Goal: Information Seeking & Learning: Check status

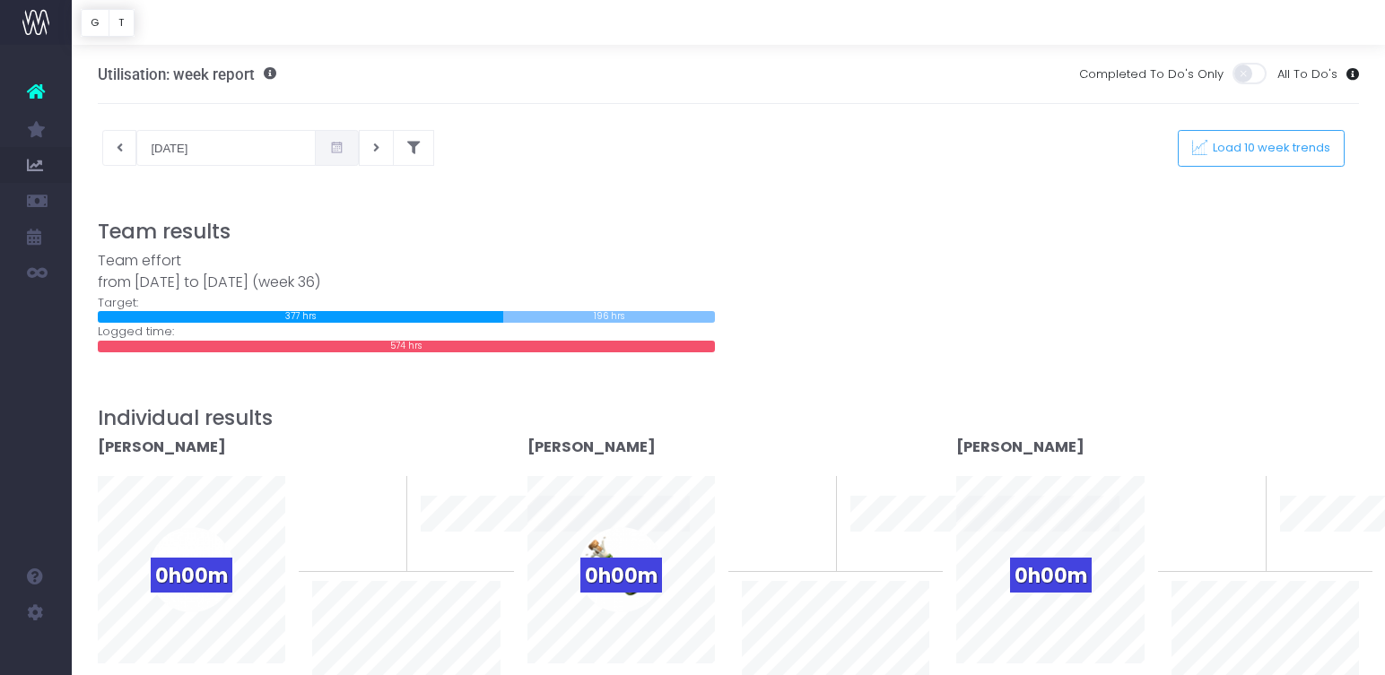
click at [329, 148] on icon at bounding box center [336, 148] width 15 height 0
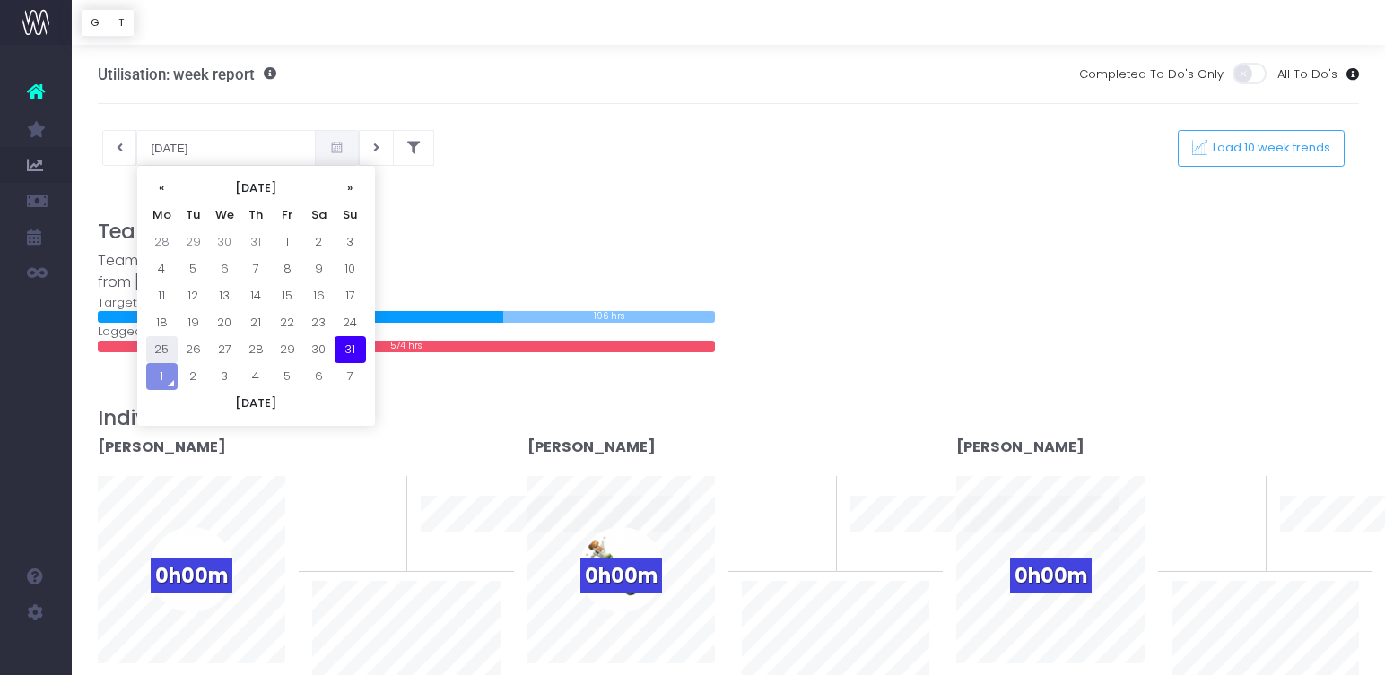
click at [168, 338] on td "25" at bounding box center [161, 349] width 31 height 27
type input "[DATE]"
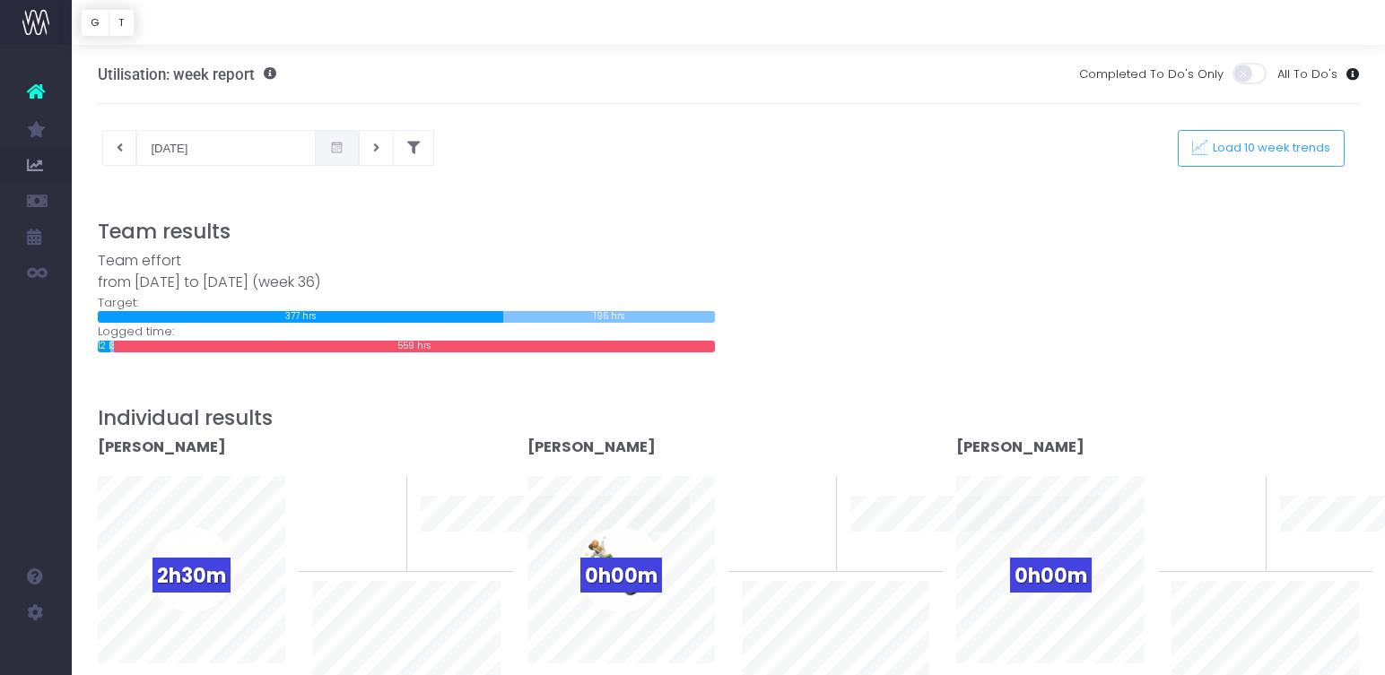
click at [316, 151] on span at bounding box center [337, 148] width 44 height 36
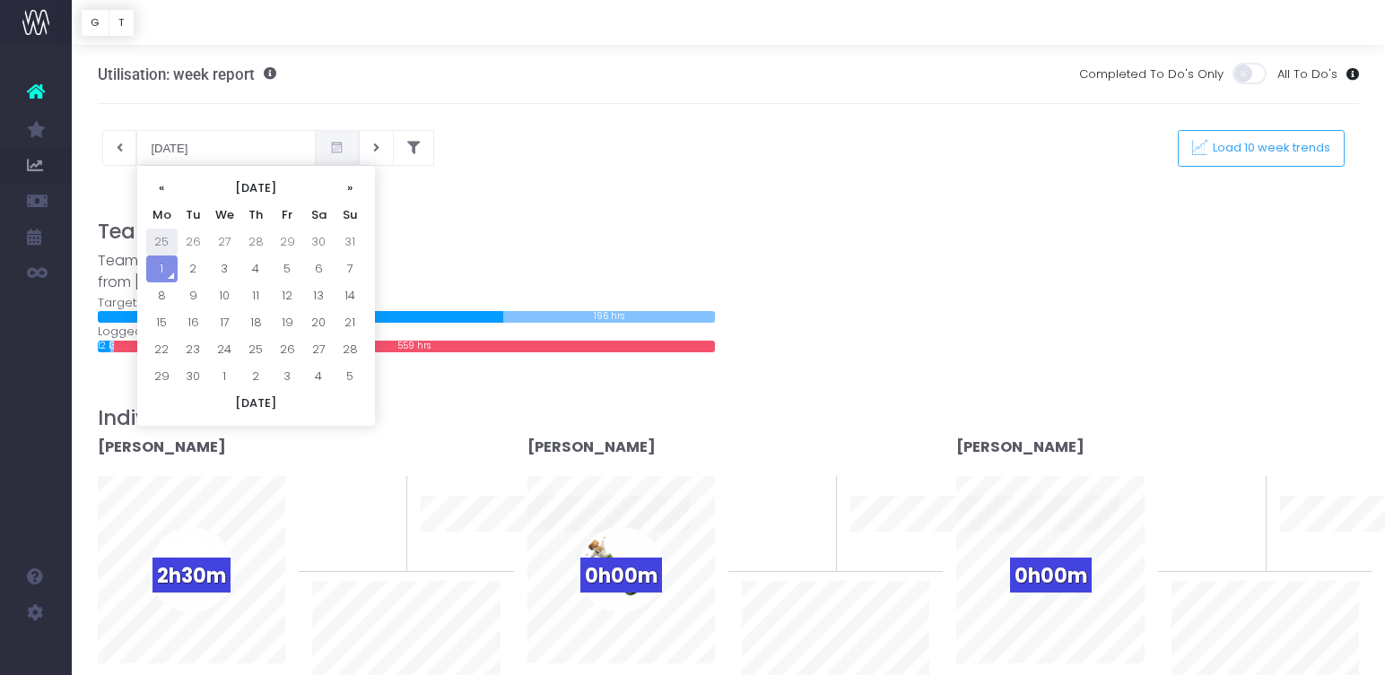
click at [162, 232] on td "25" at bounding box center [161, 242] width 31 height 27
type input "[DATE]"
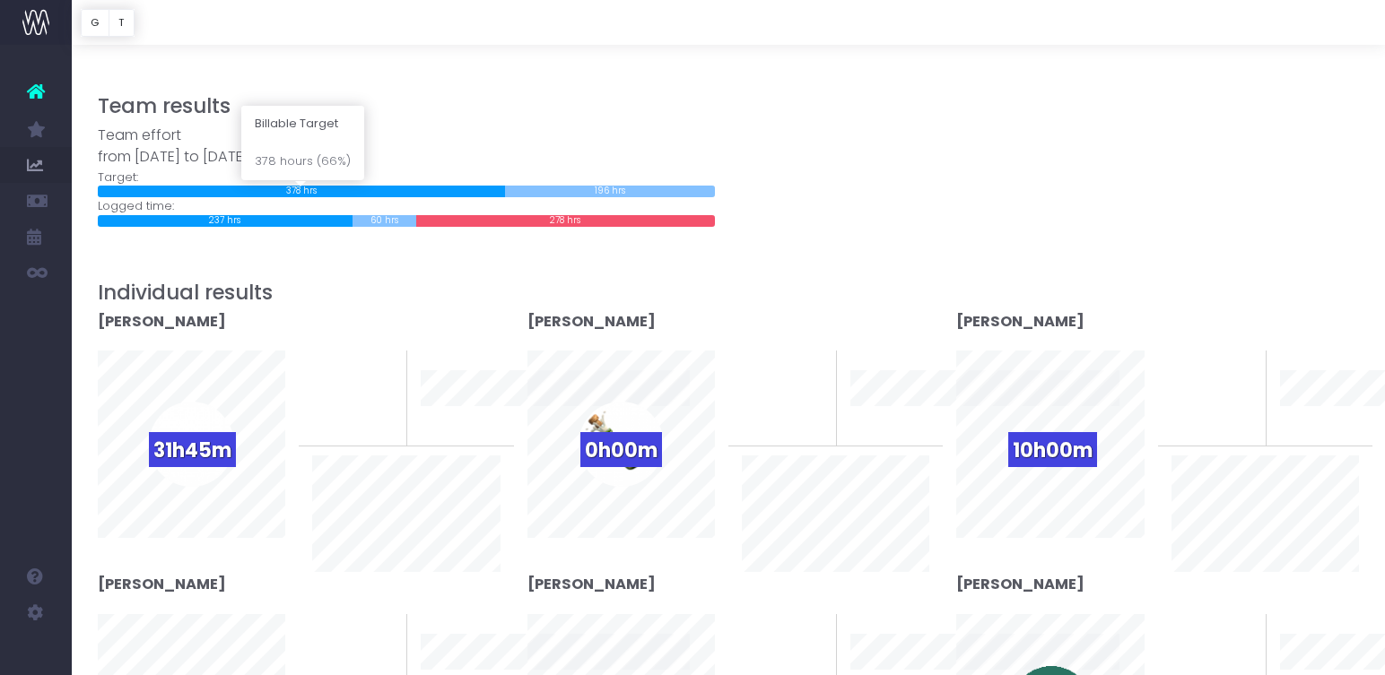
scroll to position [261, 0]
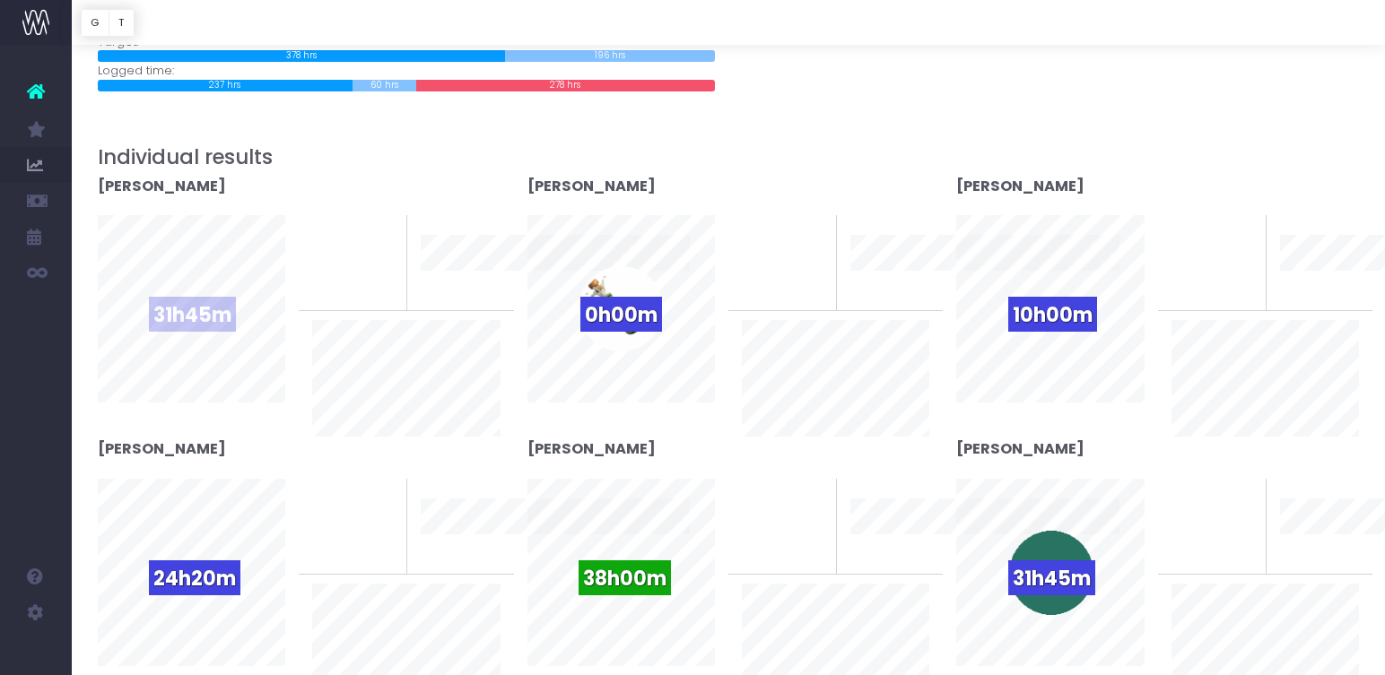
click at [219, 317] on span "31h45m" at bounding box center [192, 314] width 87 height 35
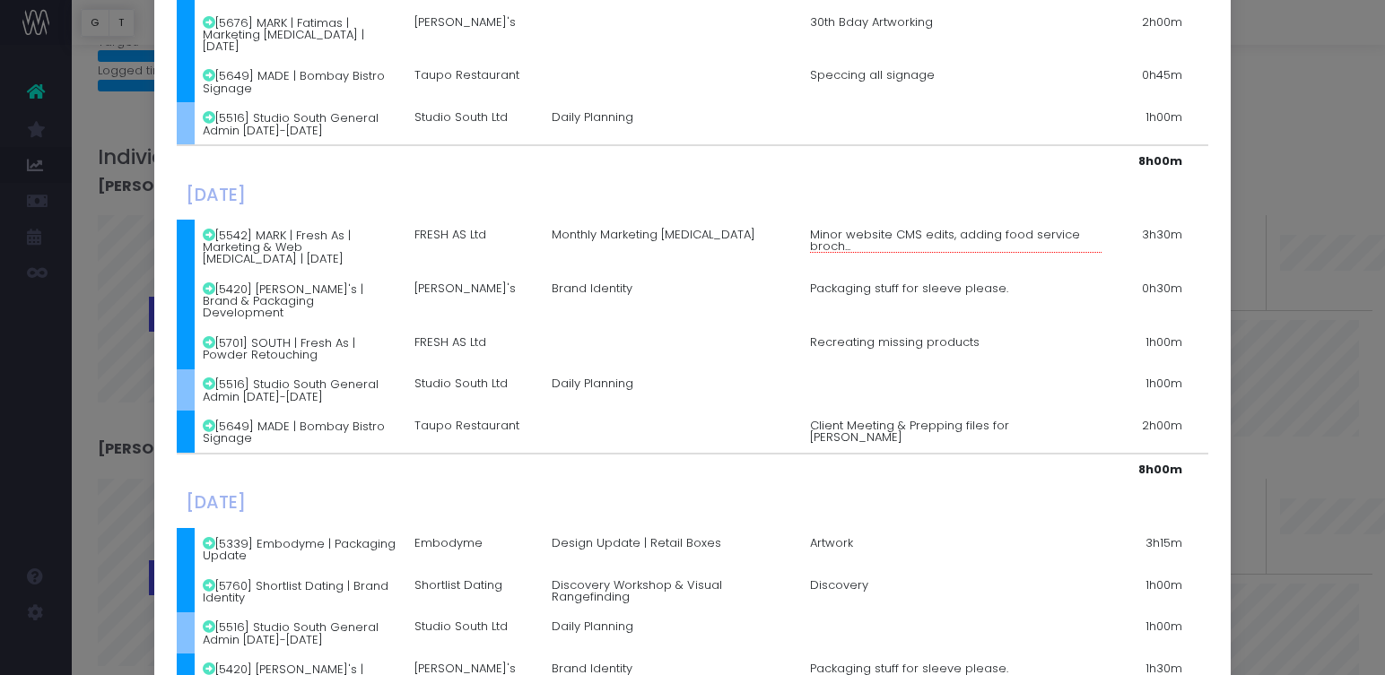
scroll to position [931, 0]
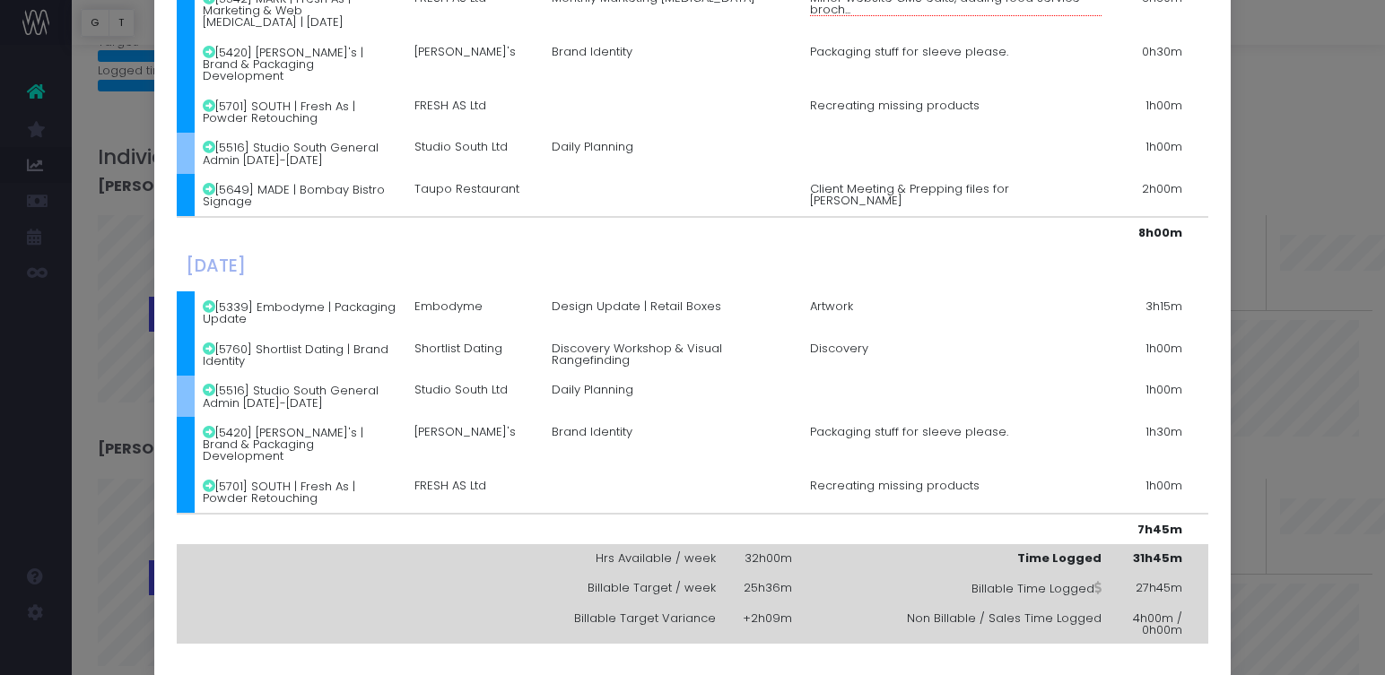
click at [1266, 265] on div "Details for [PERSON_NAME] × [DATE] [5509] Studio South Leave [DATE]-[DATE] Stud…" at bounding box center [692, 337] width 1385 height 675
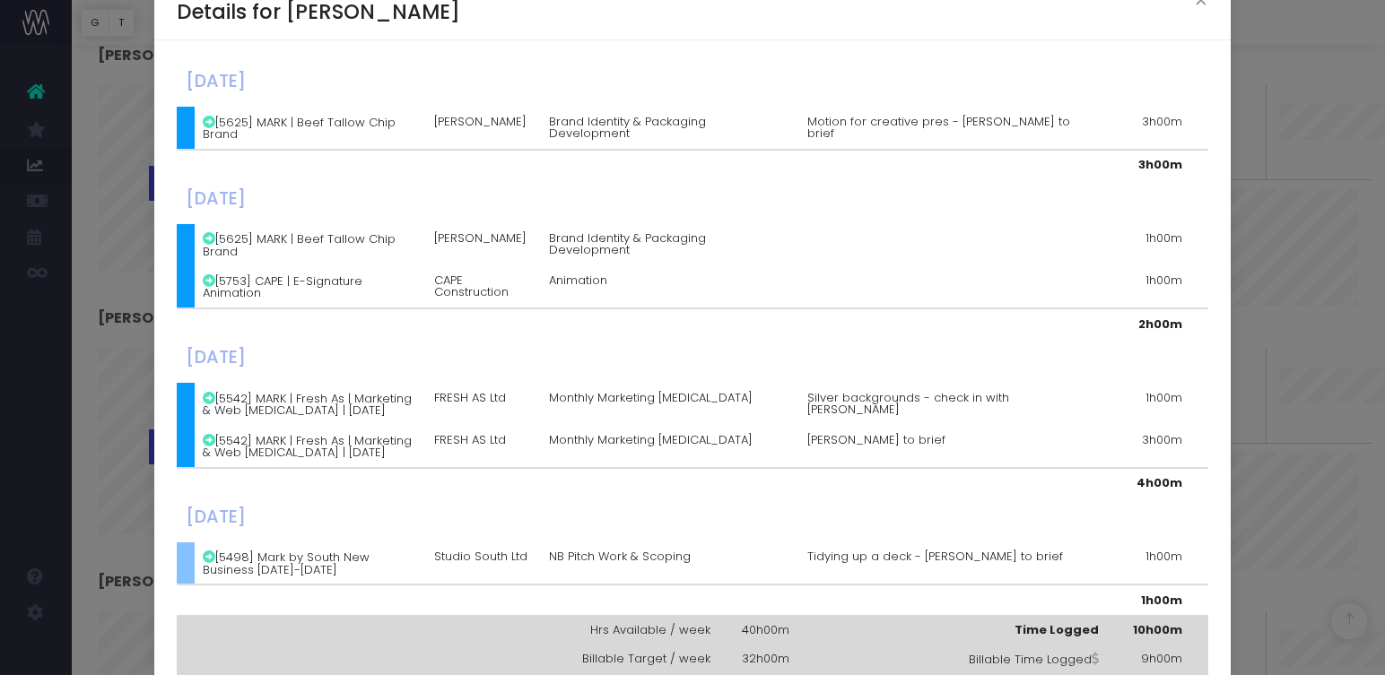
scroll to position [137, 0]
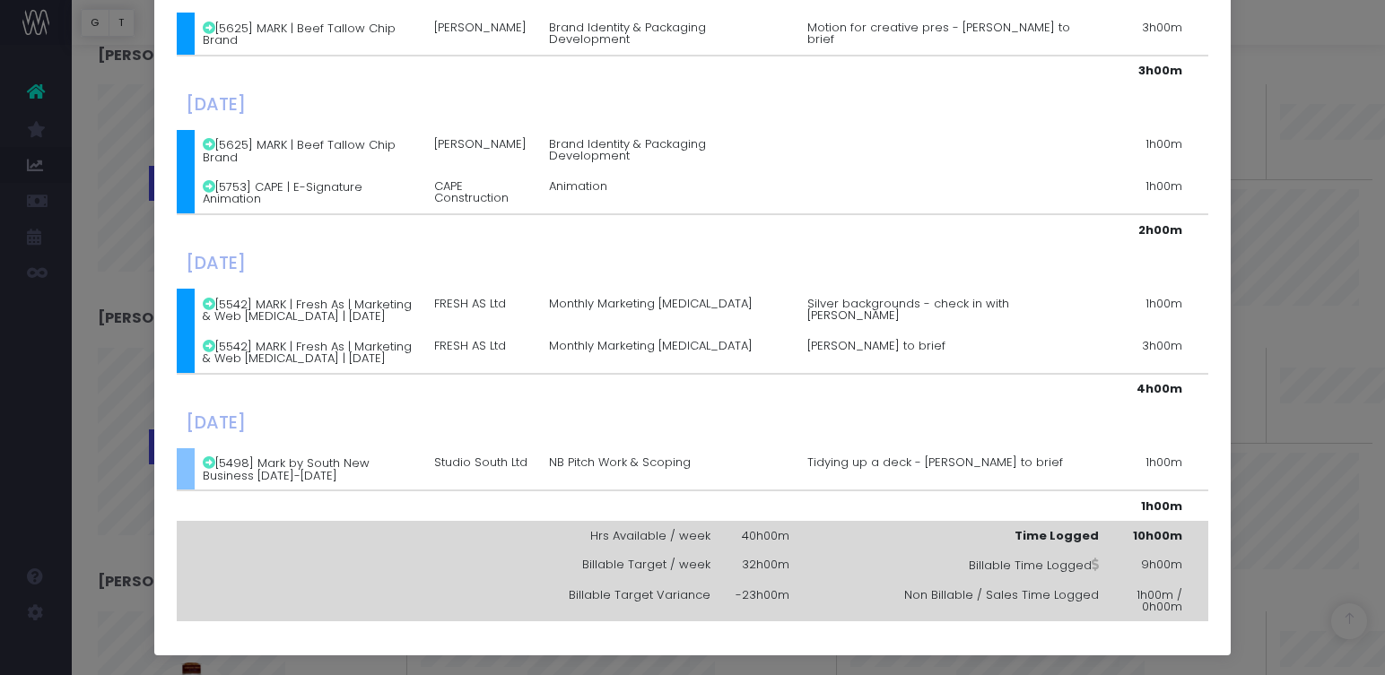
drag, startPoint x: 1284, startPoint y: 316, endPoint x: 1248, endPoint y: 310, distance: 36.3
click at [1285, 317] on div "Details for [PERSON_NAME] × [DATE] [5625] MARK | Beef Tallow Chip Brand [PERSON…" at bounding box center [692, 337] width 1385 height 675
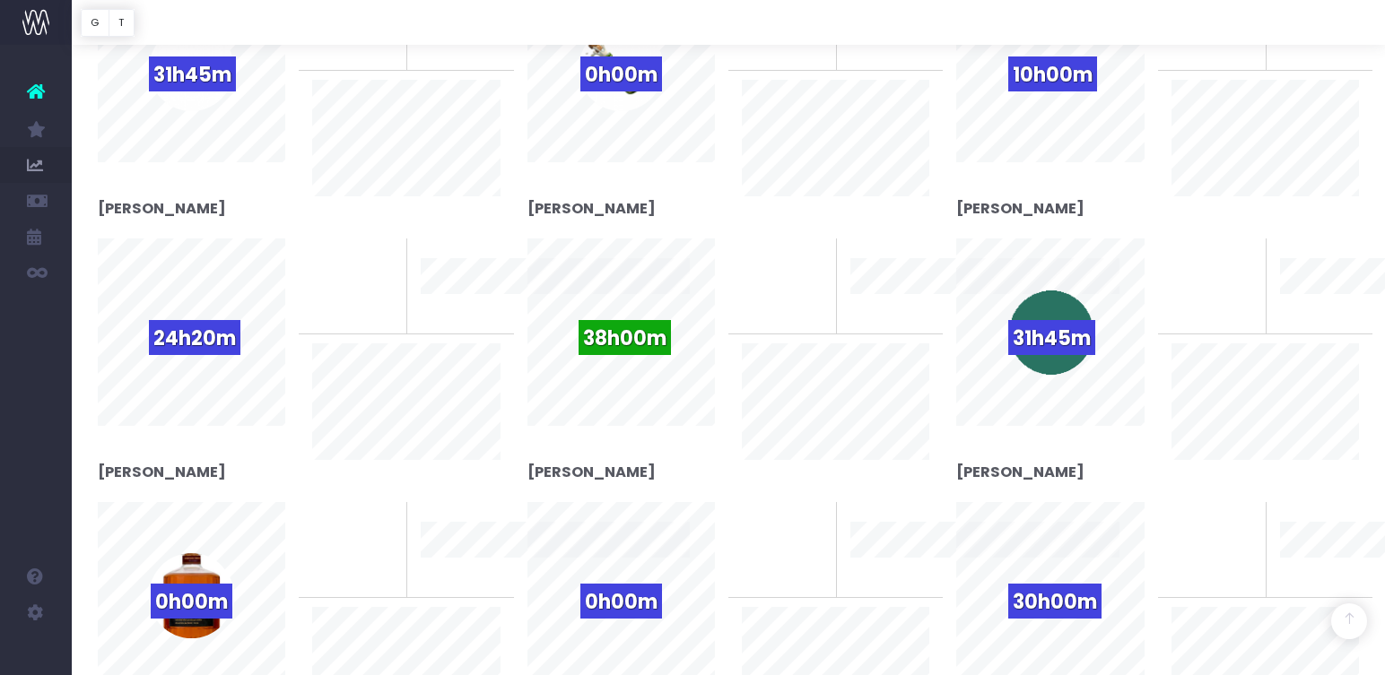
scroll to position [508, 0]
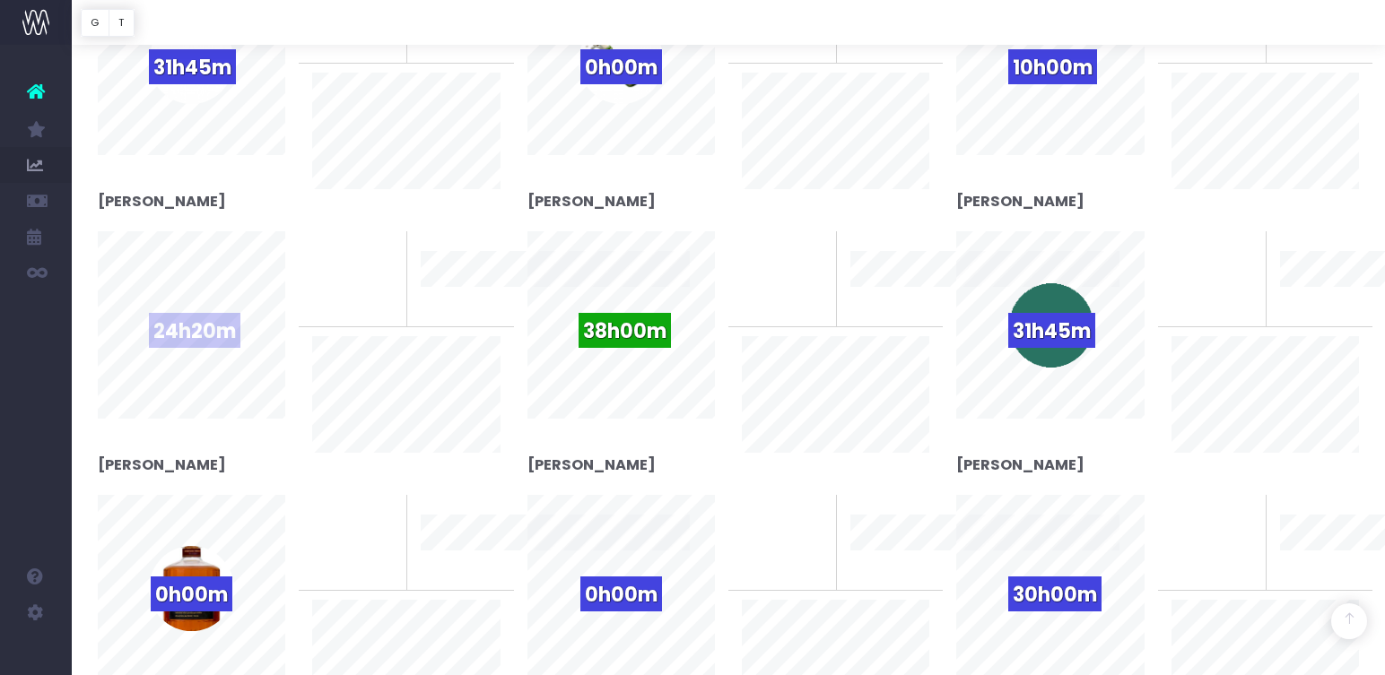
click at [203, 313] on span "24h20m" at bounding box center [194, 330] width 91 height 35
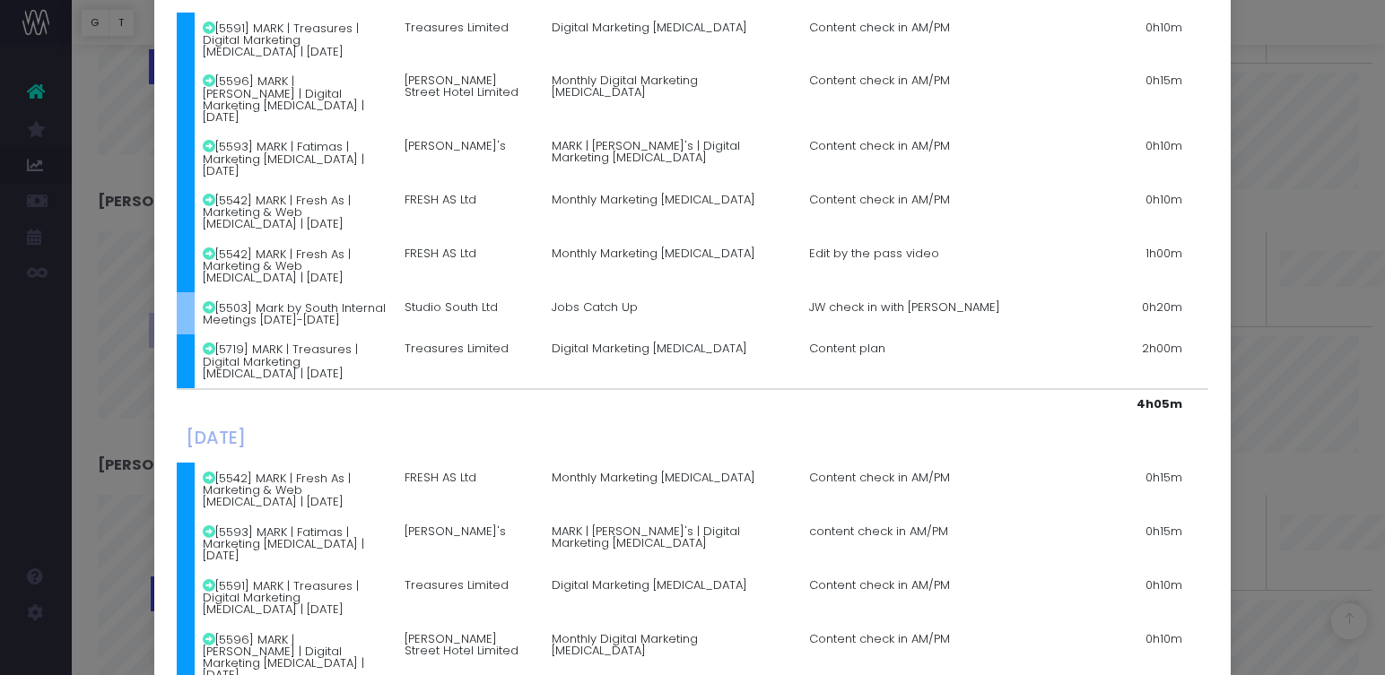
scroll to position [0, 0]
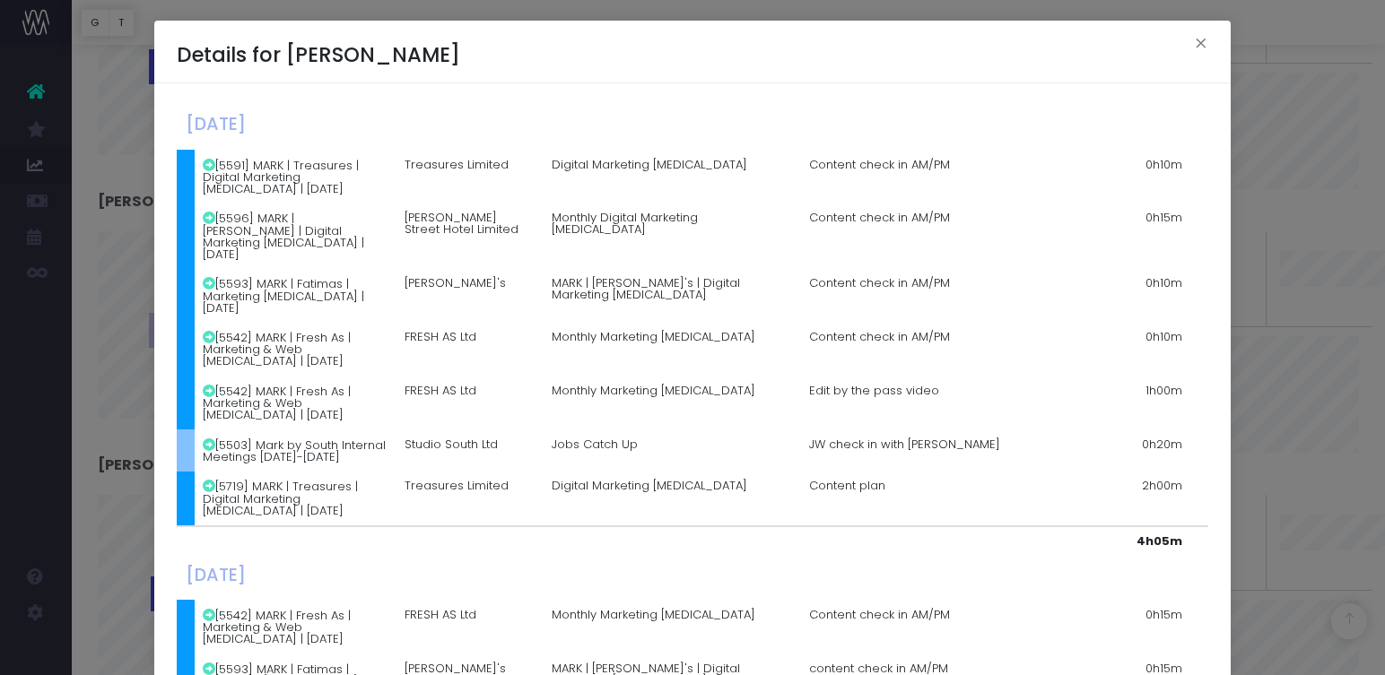
click at [187, 376] on td at bounding box center [186, 403] width 18 height 54
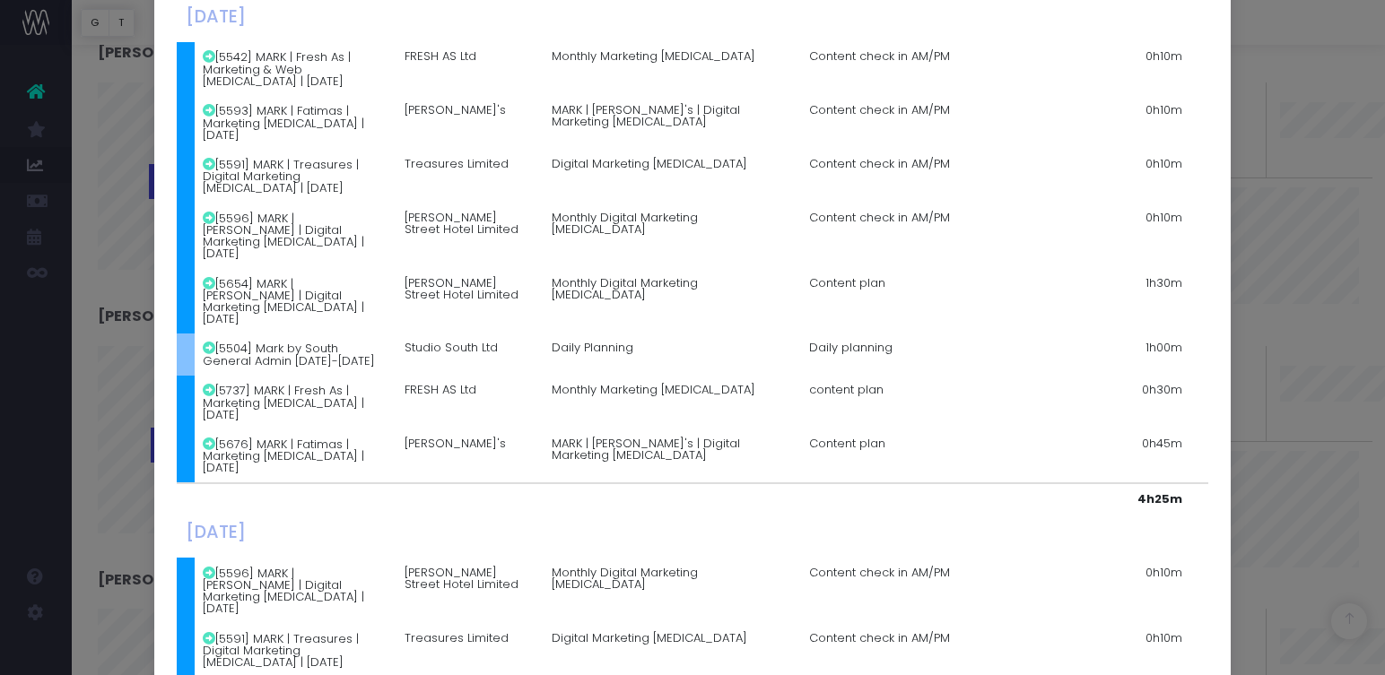
scroll to position [667, 0]
click at [1326, 221] on div "Details for [PERSON_NAME] × [DATE] [5591] MARK | Treasures | Digital Marketing …" at bounding box center [692, 337] width 1385 height 675
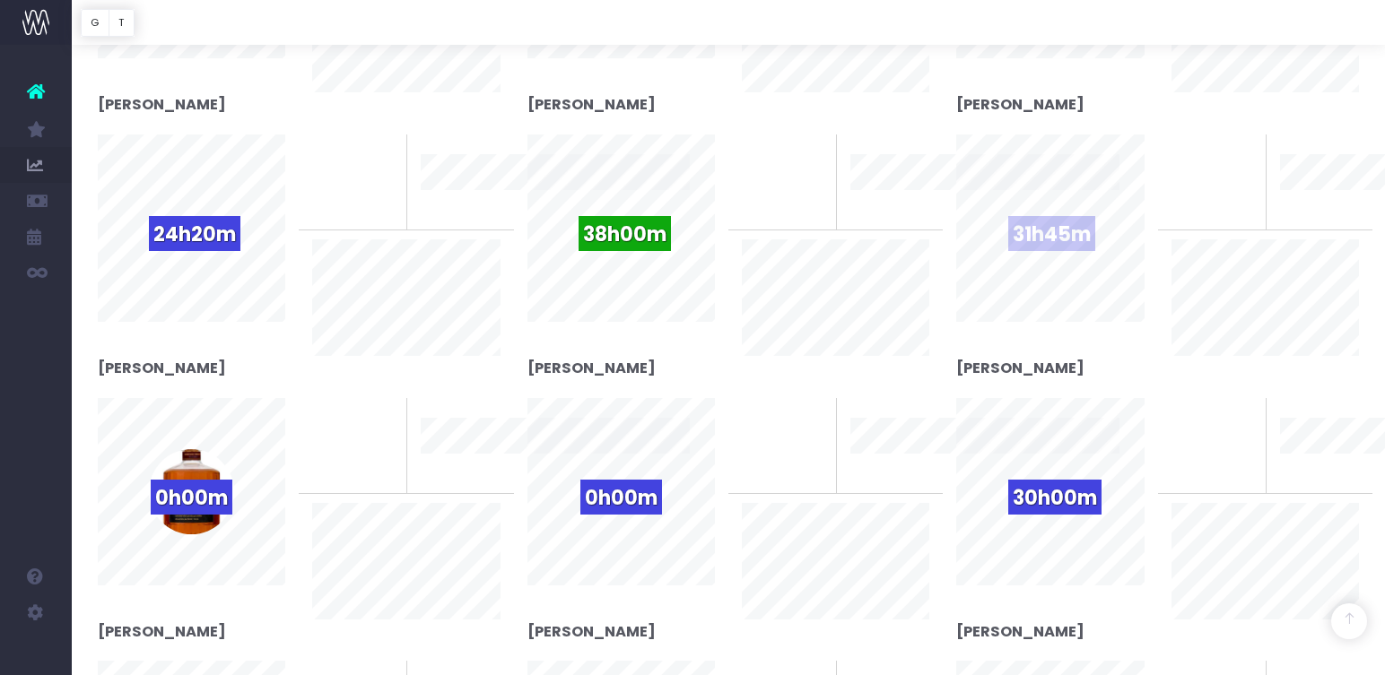
scroll to position [585, 0]
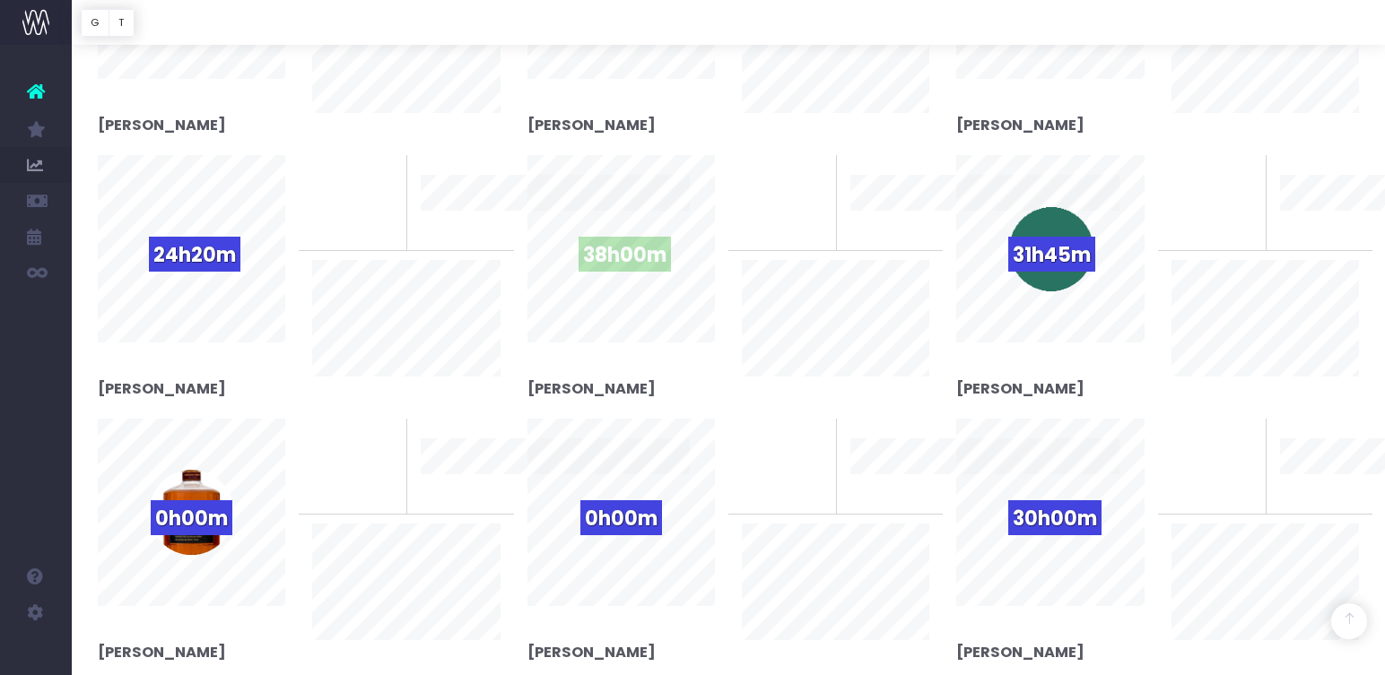
click at [601, 246] on span "38h00m" at bounding box center [624, 254] width 92 height 35
click at [599, 244] on span "38h00m" at bounding box center [624, 254] width 92 height 35
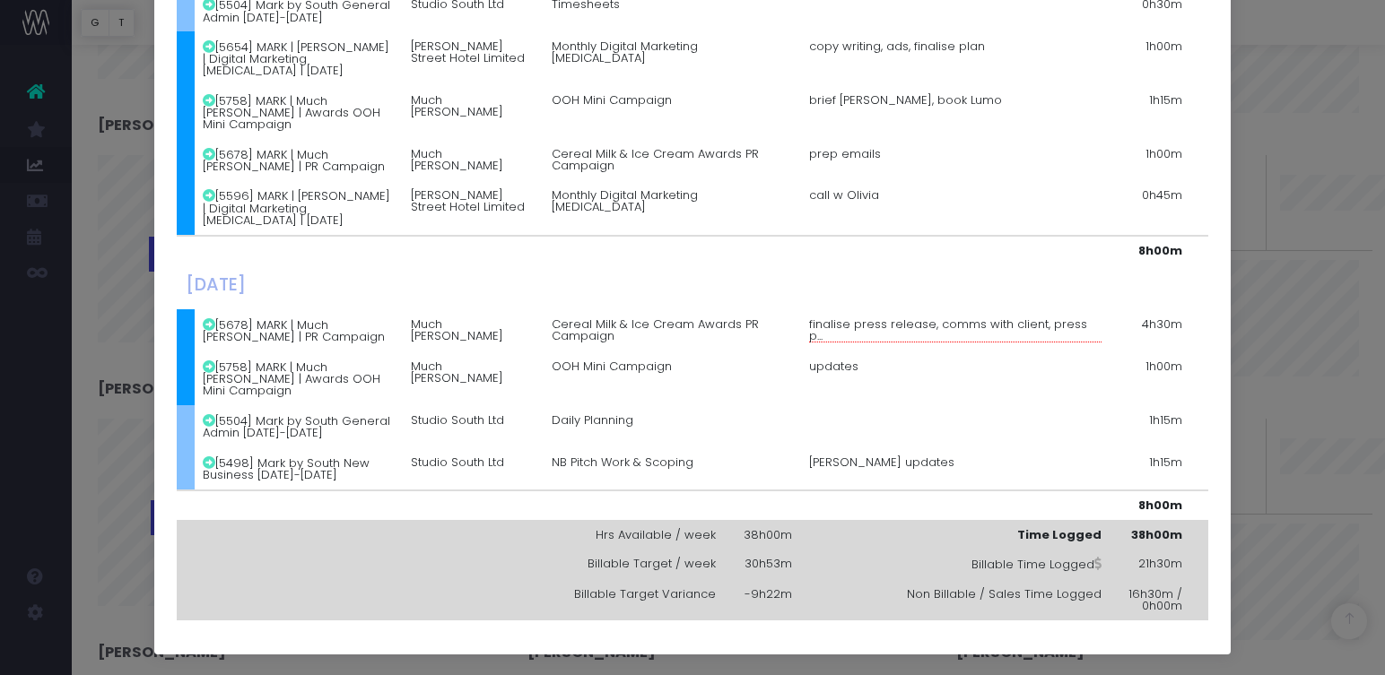
scroll to position [0, 0]
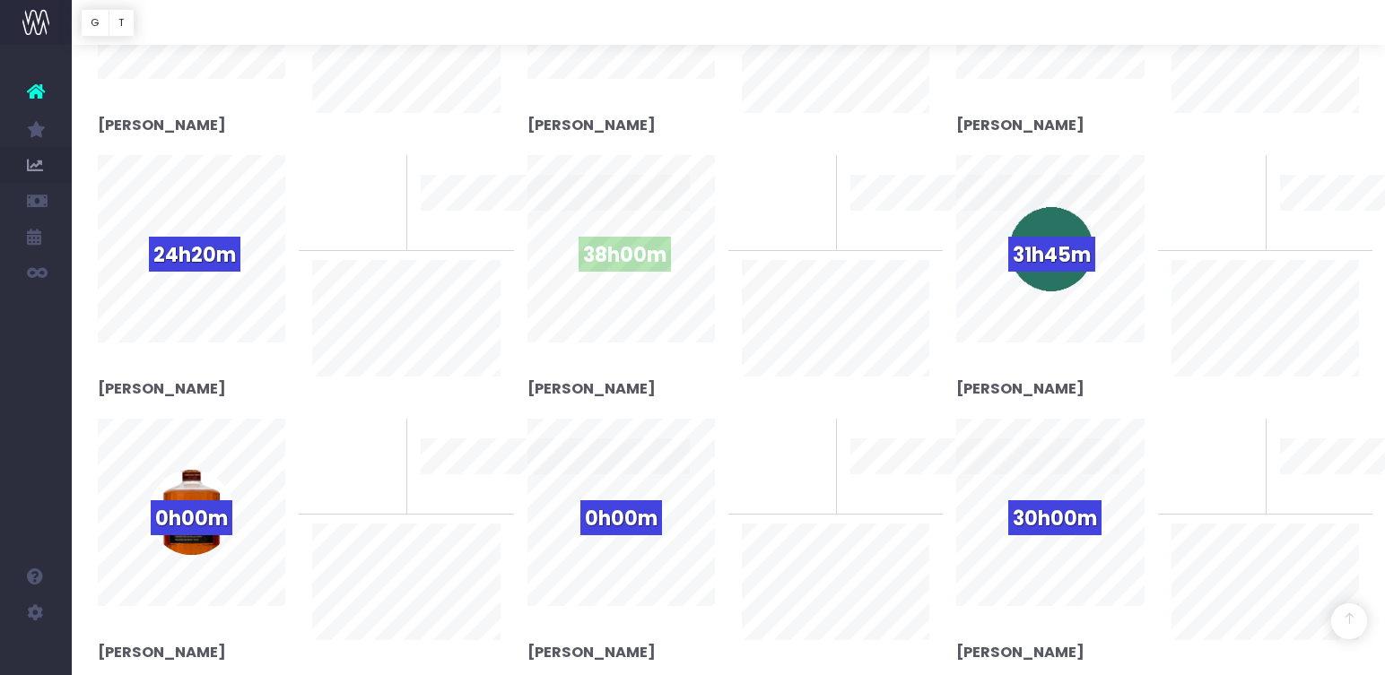
click at [668, 255] on span "38h00m" at bounding box center [624, 254] width 92 height 35
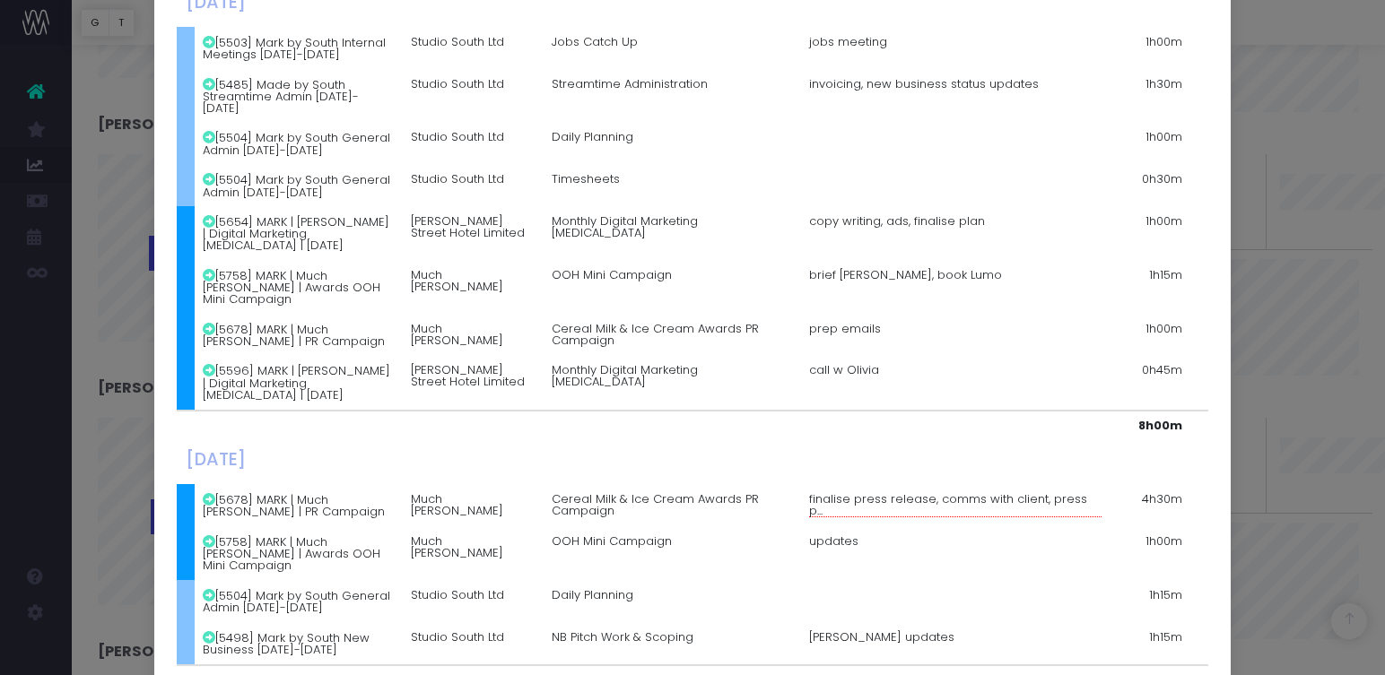
scroll to position [1446, 0]
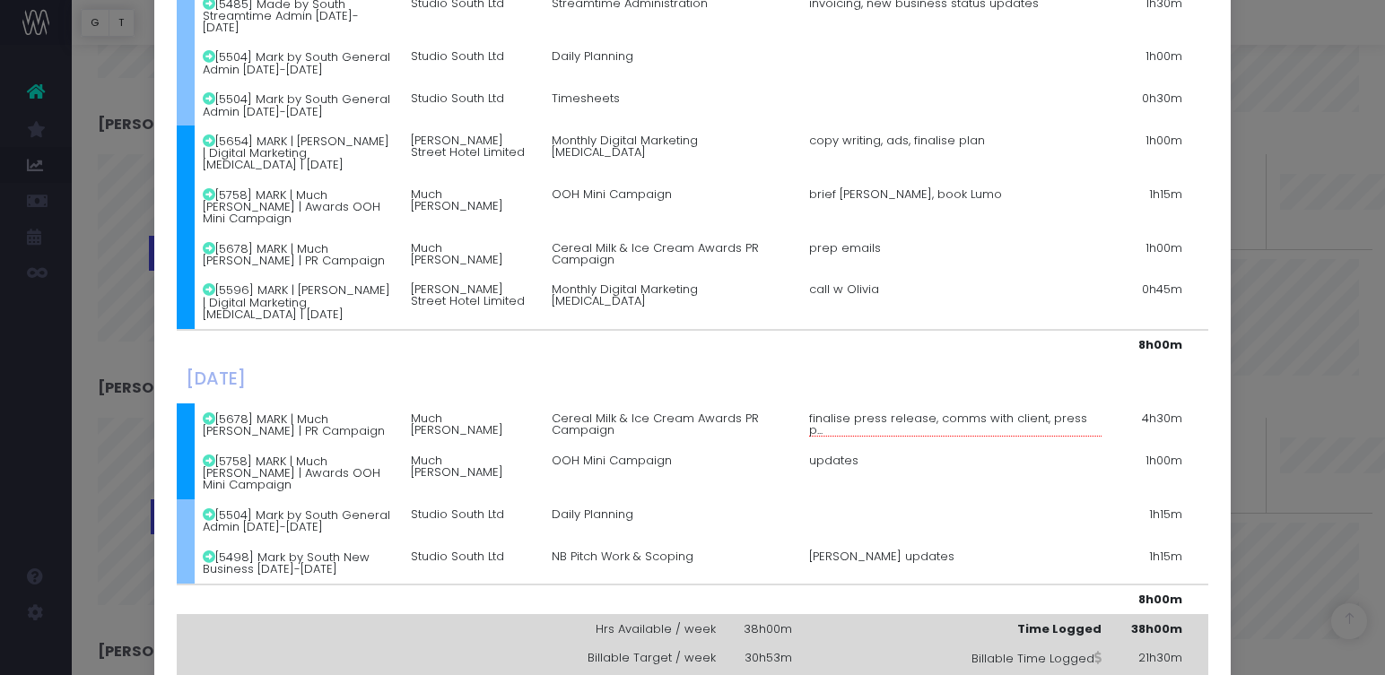
click at [1309, 184] on div "Details for [PERSON_NAME] × [DATE] [5497] Mark by South Leave [DATE]-[DATE] Stu…" at bounding box center [692, 337] width 1385 height 675
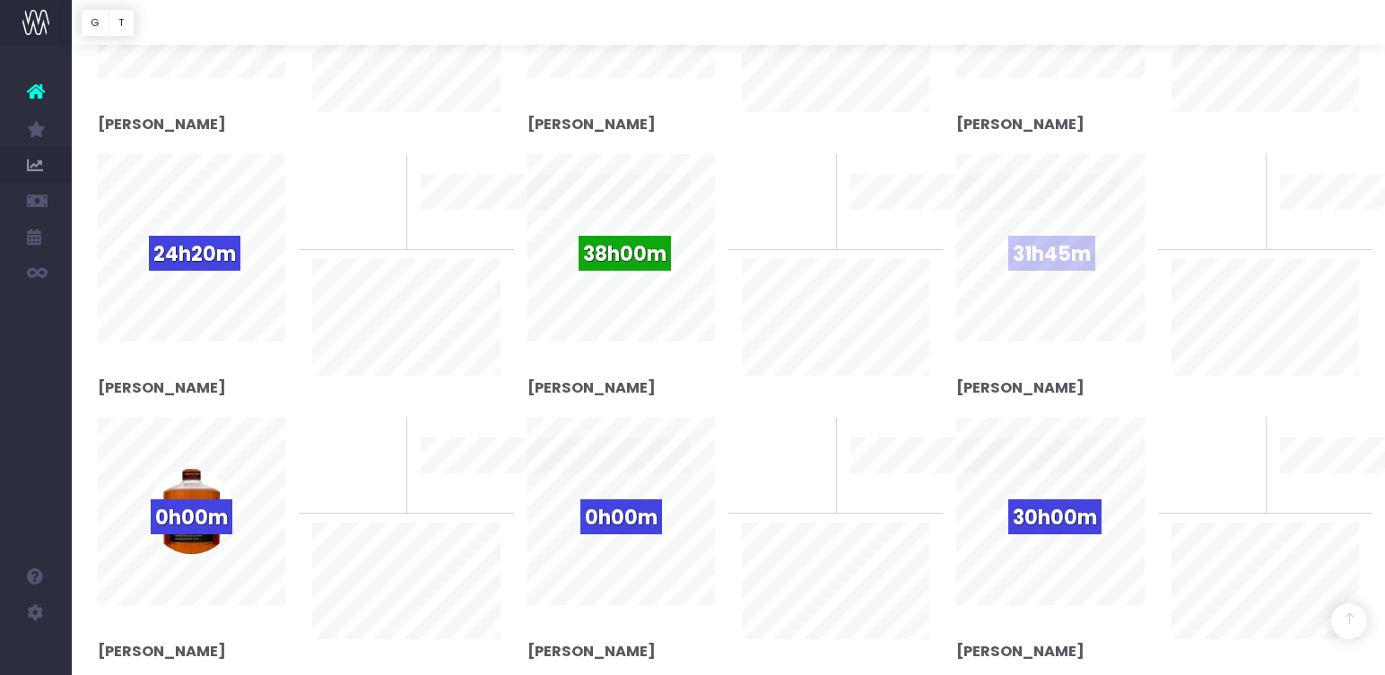
click at [1064, 236] on span "31h45m" at bounding box center [1051, 253] width 87 height 35
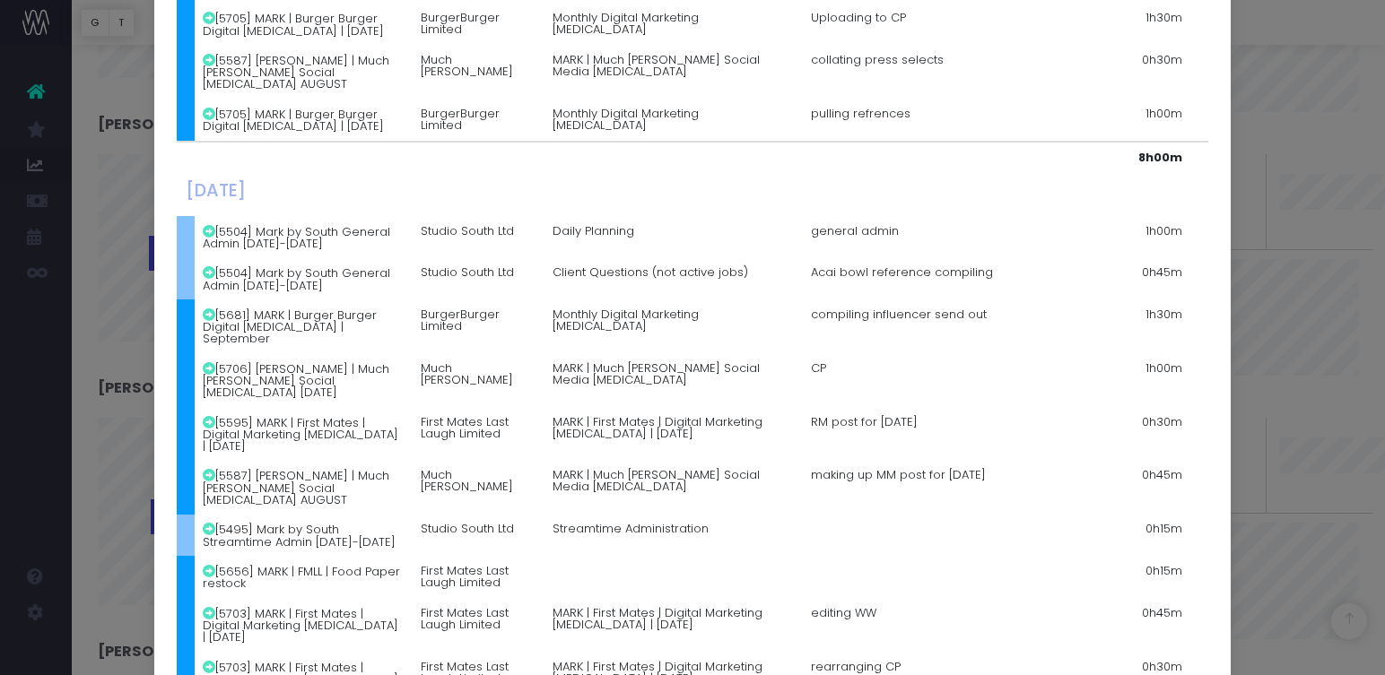
scroll to position [1661, 0]
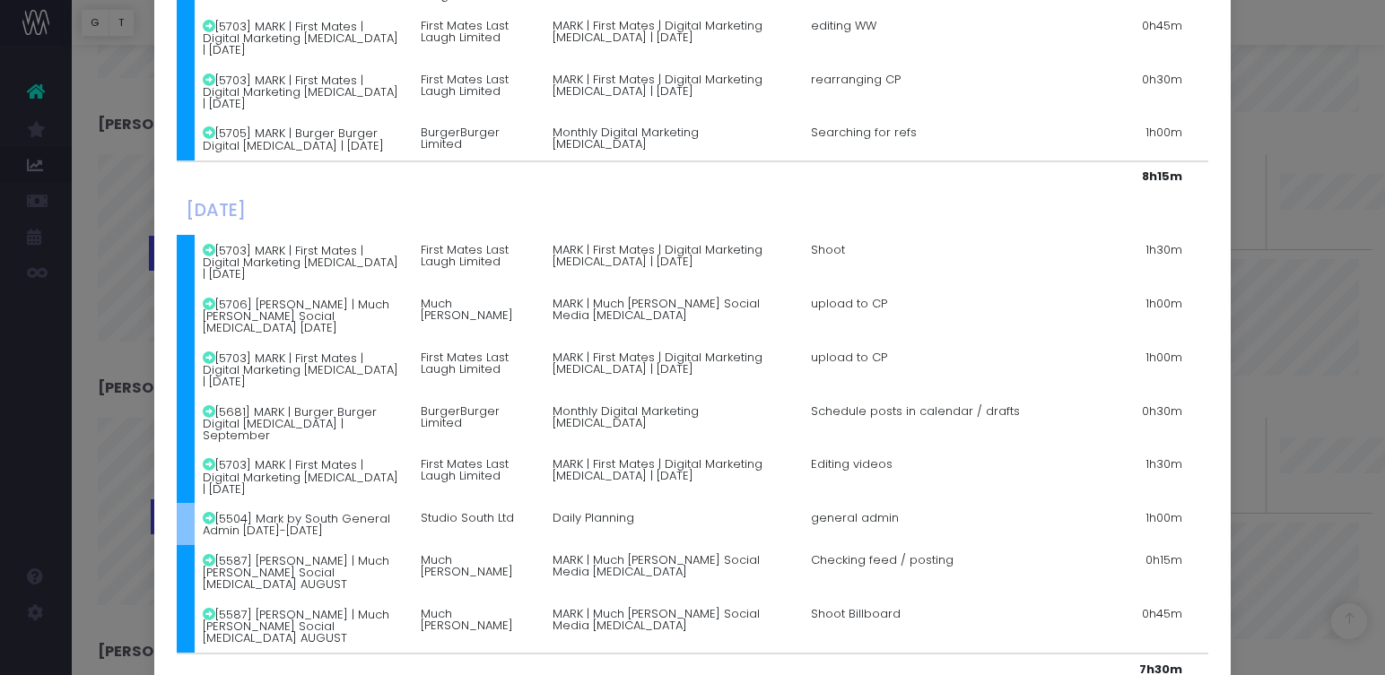
drag, startPoint x: 1322, startPoint y: 408, endPoint x: 1305, endPoint y: 415, distance: 18.5
click at [1316, 407] on div "Details for [PERSON_NAME] × [DATE] [5497] Mark by South Leave [DATE]-[DATE] Stu…" at bounding box center [692, 337] width 1385 height 675
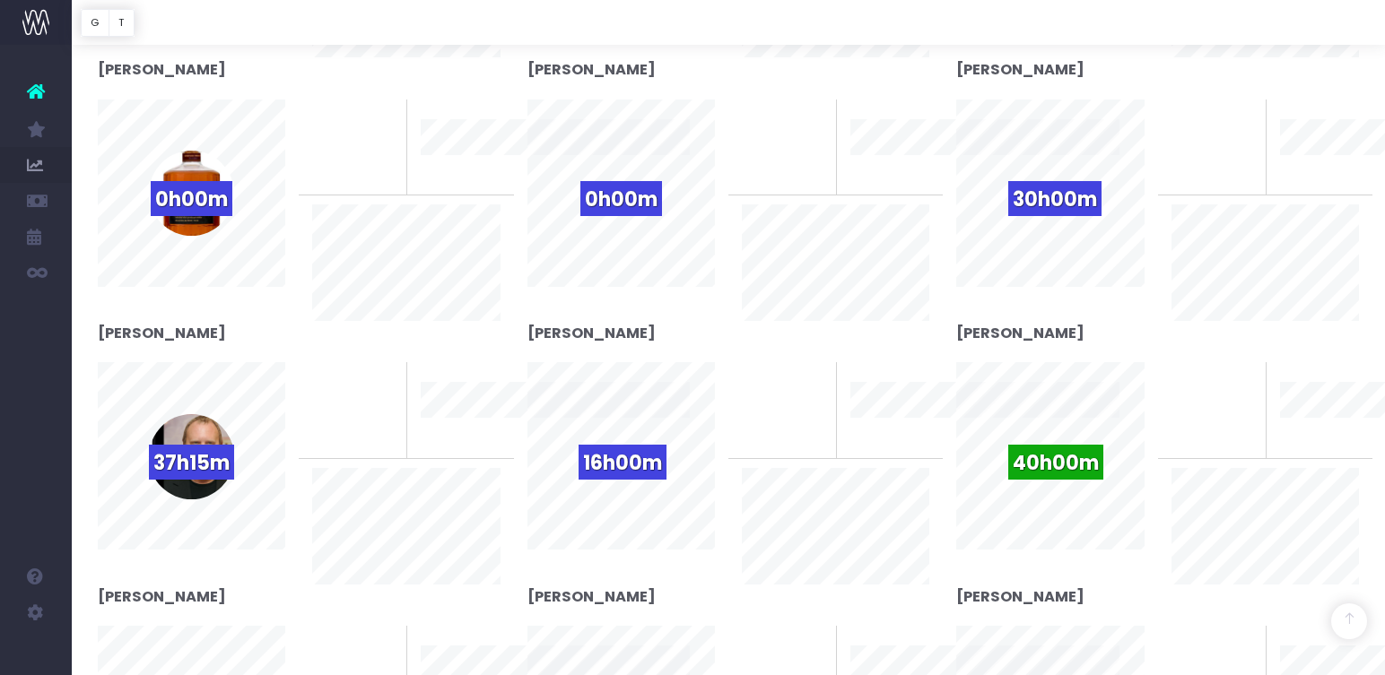
scroll to position [916, 0]
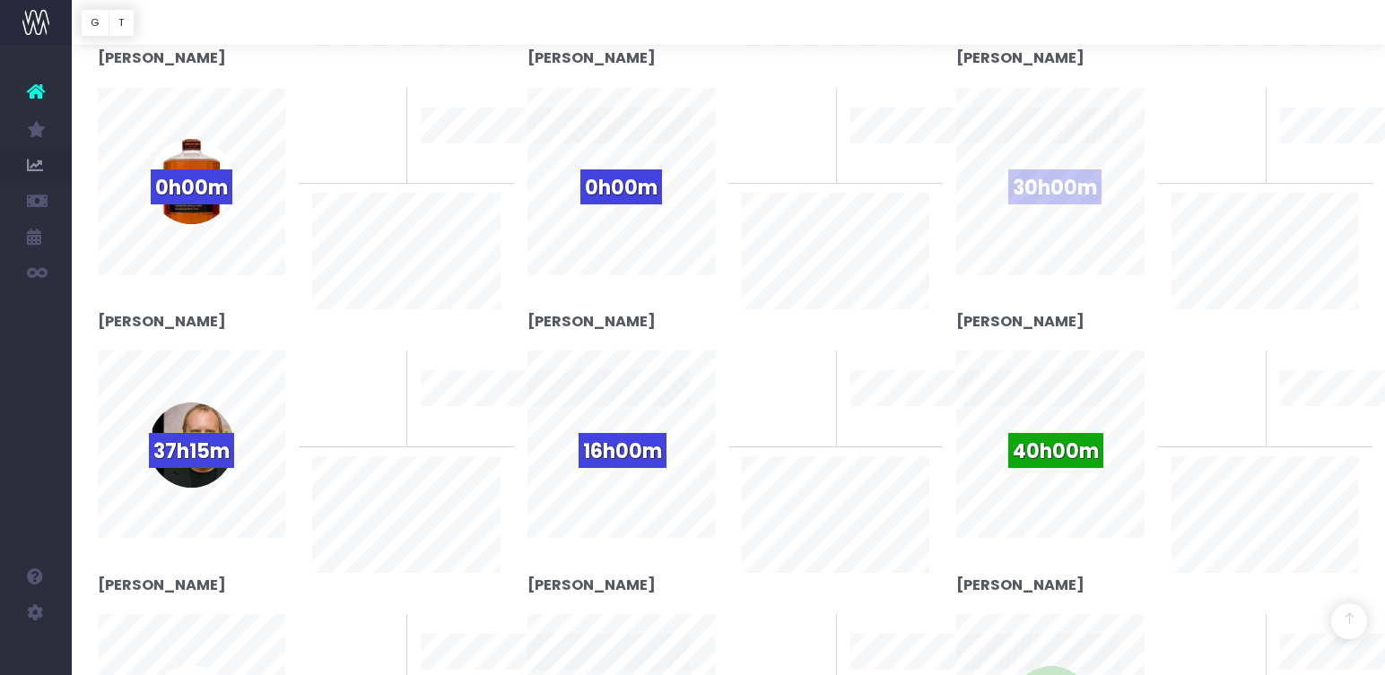
click at [1085, 197] on span "30h00m" at bounding box center [1054, 186] width 93 height 35
click at [1066, 172] on span "30h00m" at bounding box center [1054, 186] width 93 height 35
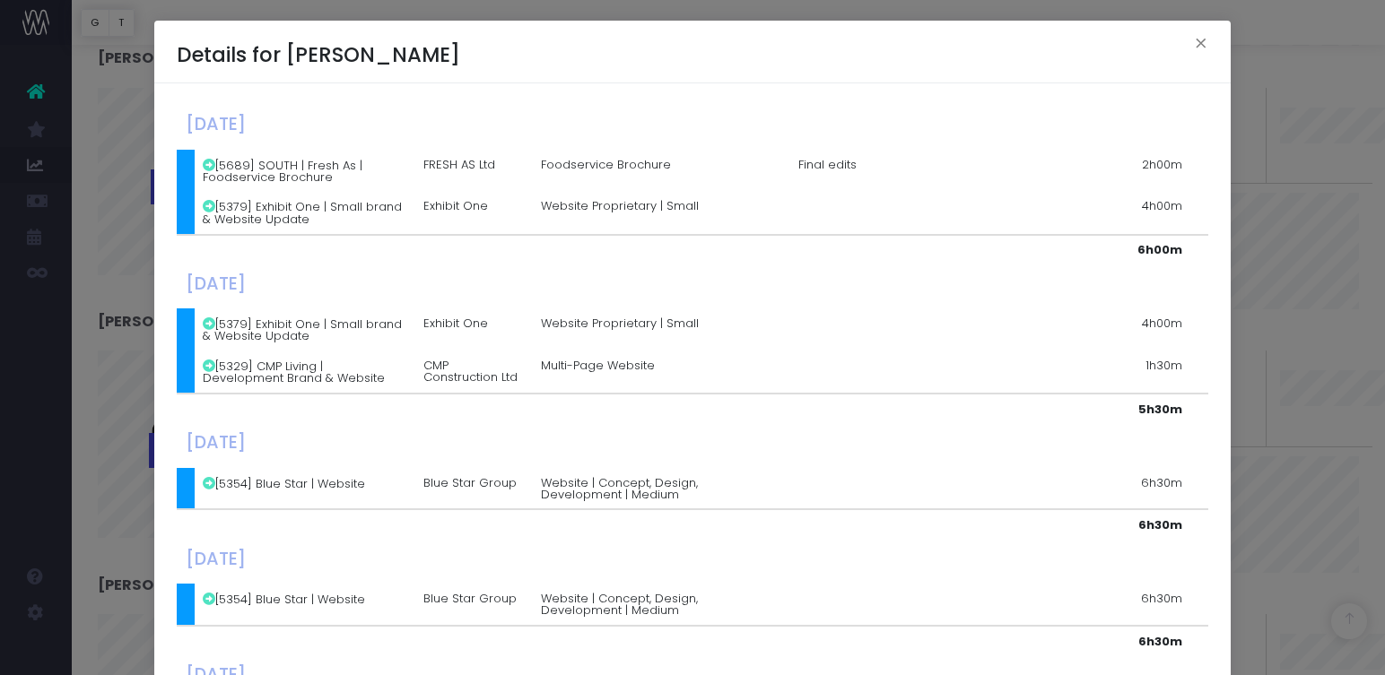
scroll to position [0, 0]
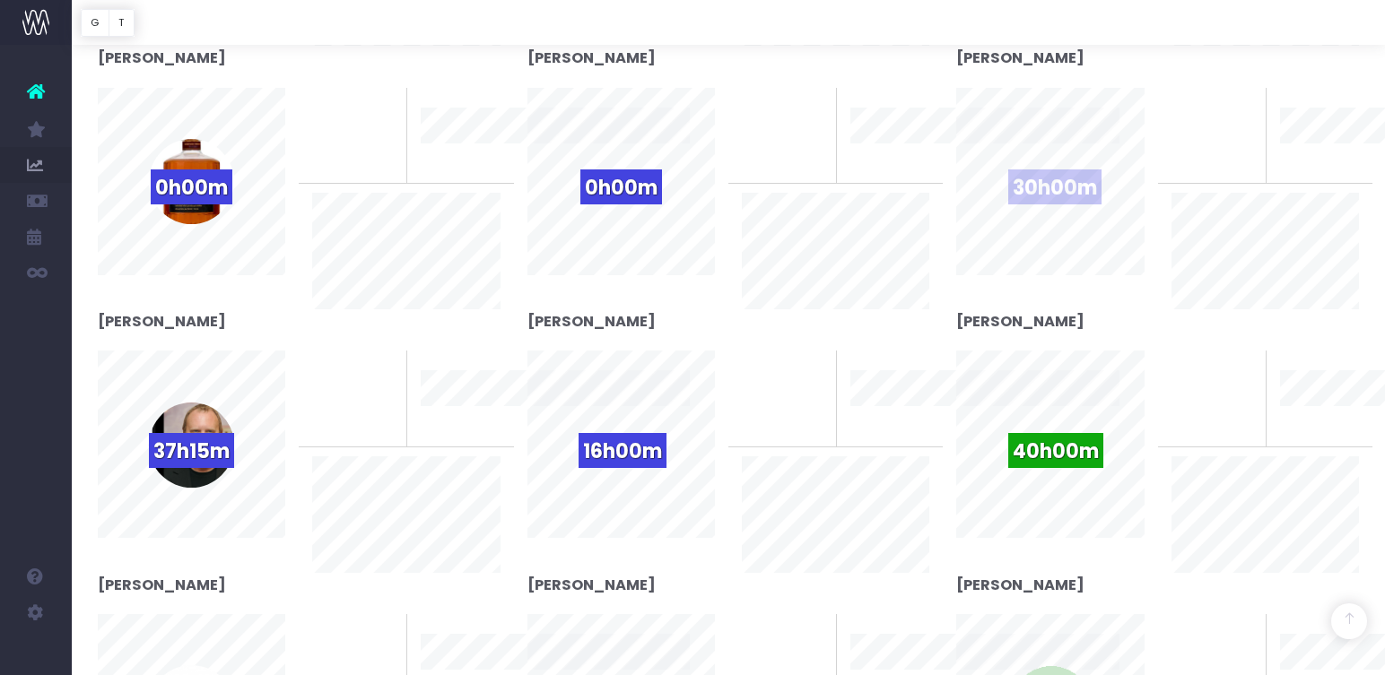
click at [1057, 186] on span "30h00m" at bounding box center [1054, 186] width 93 height 35
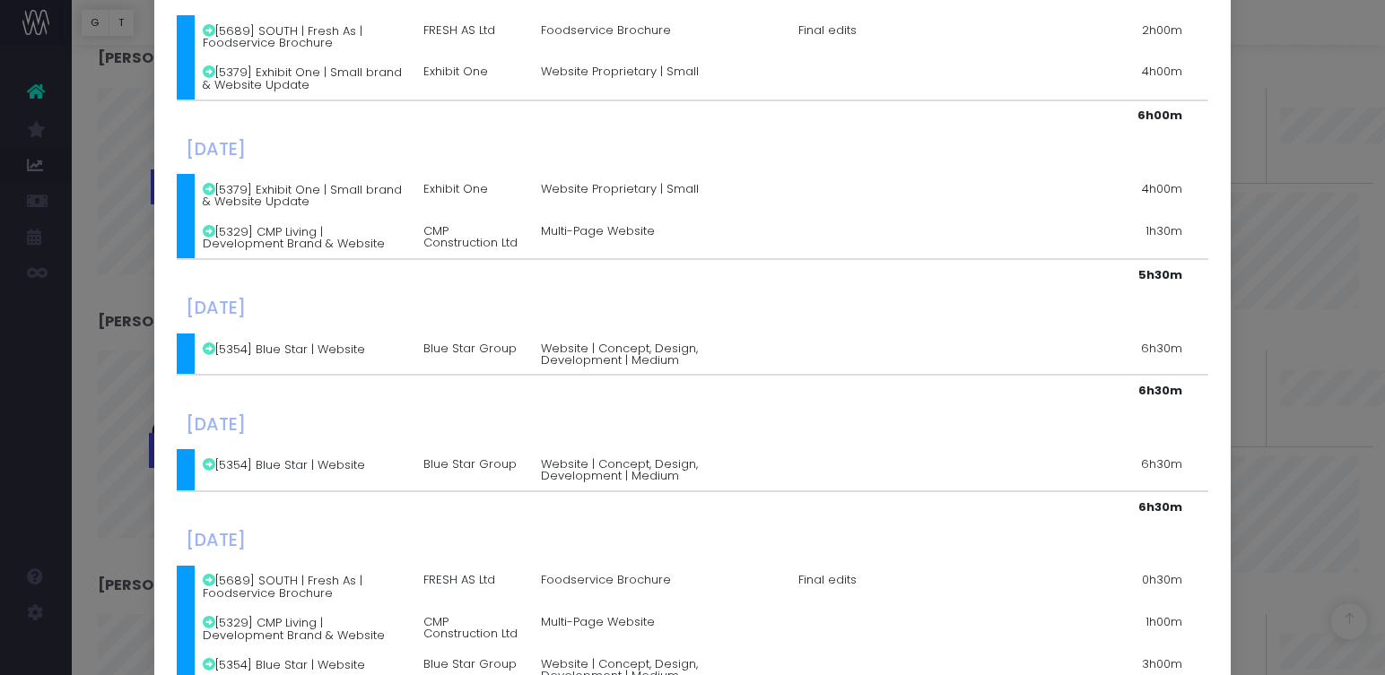
scroll to position [377, 0]
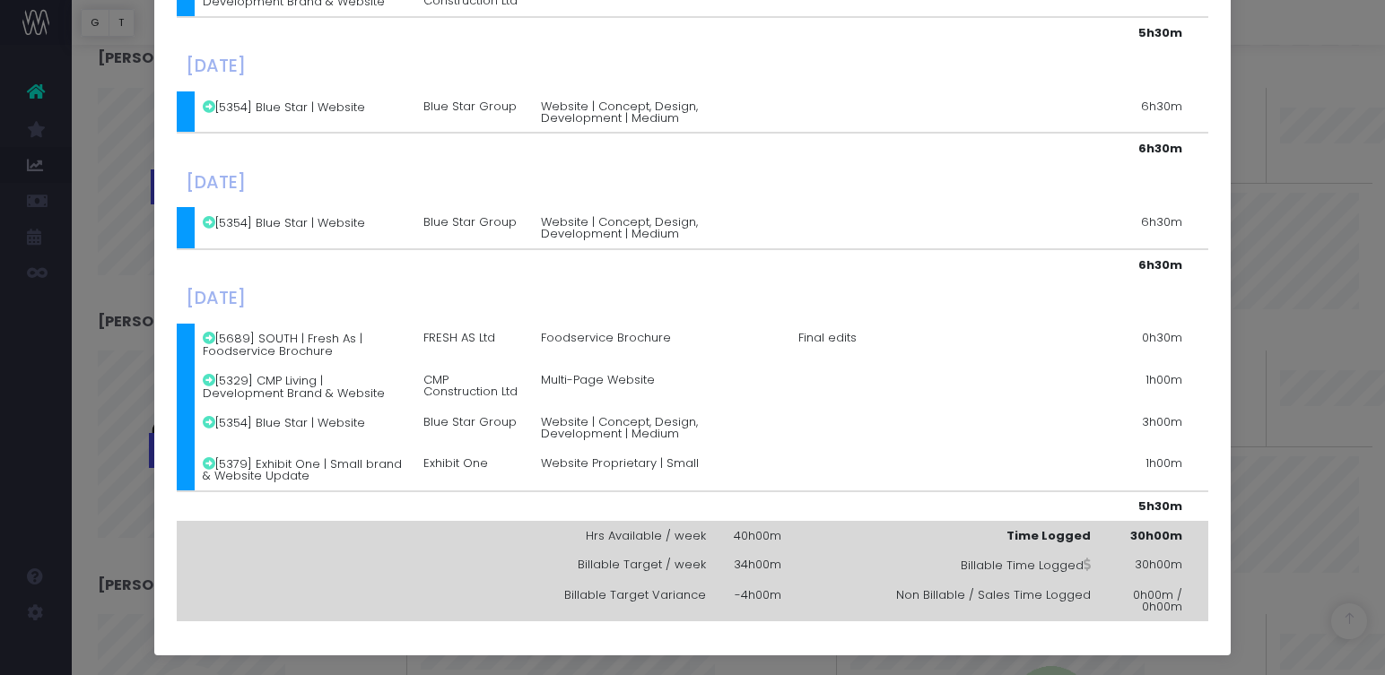
drag, startPoint x: 1342, startPoint y: 335, endPoint x: 1355, endPoint y: 345, distance: 16.0
click at [1343, 335] on div "Details for [PERSON_NAME] × [DATE] [5689] SOUTH | Fresh As | Foodservice Brochu…" at bounding box center [692, 337] width 1385 height 675
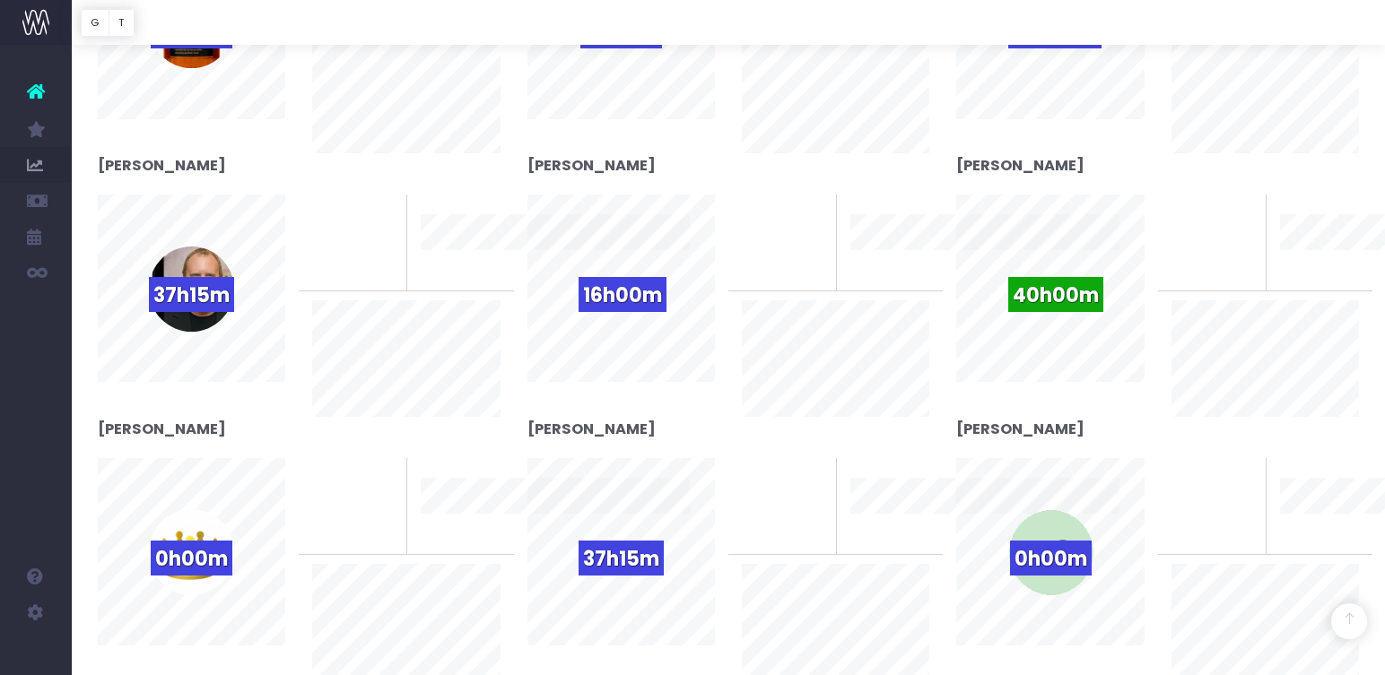
scroll to position [1092, 0]
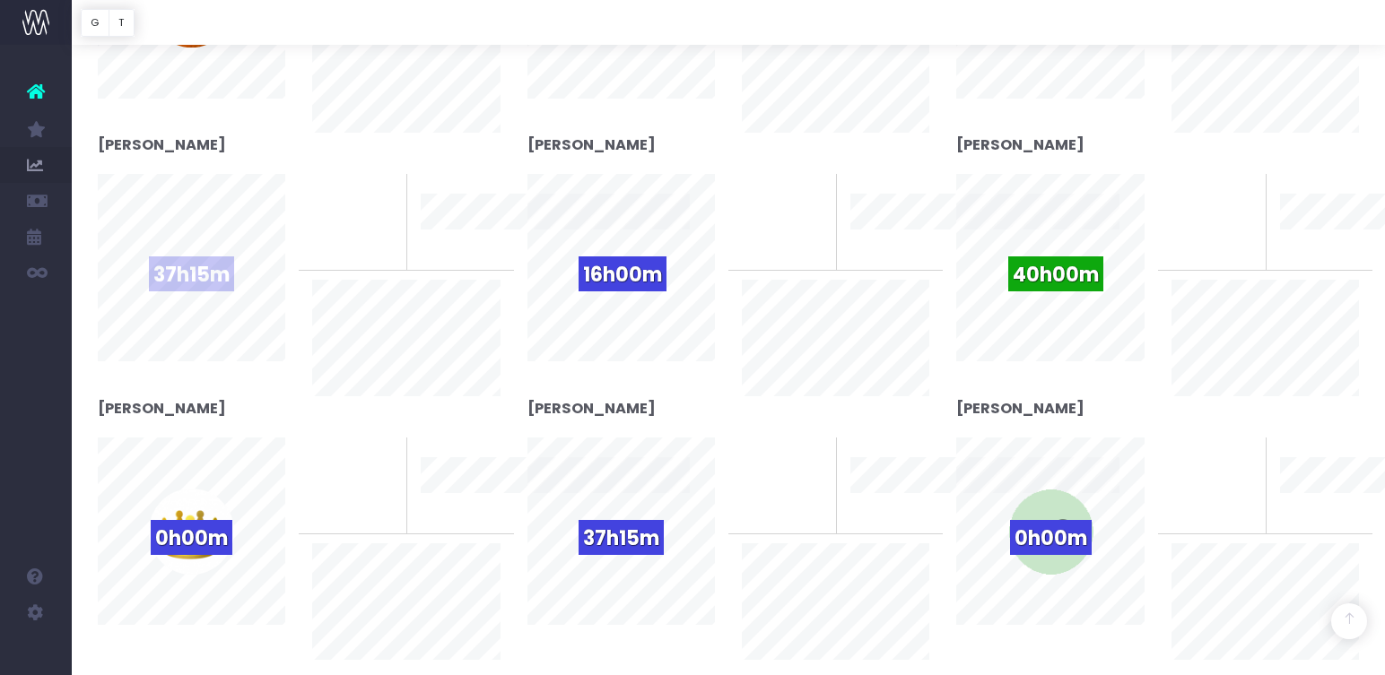
click at [190, 250] on div "37h15m" at bounding box center [191, 268] width 85 height 85
click at [188, 283] on span "37h15m" at bounding box center [191, 273] width 85 height 35
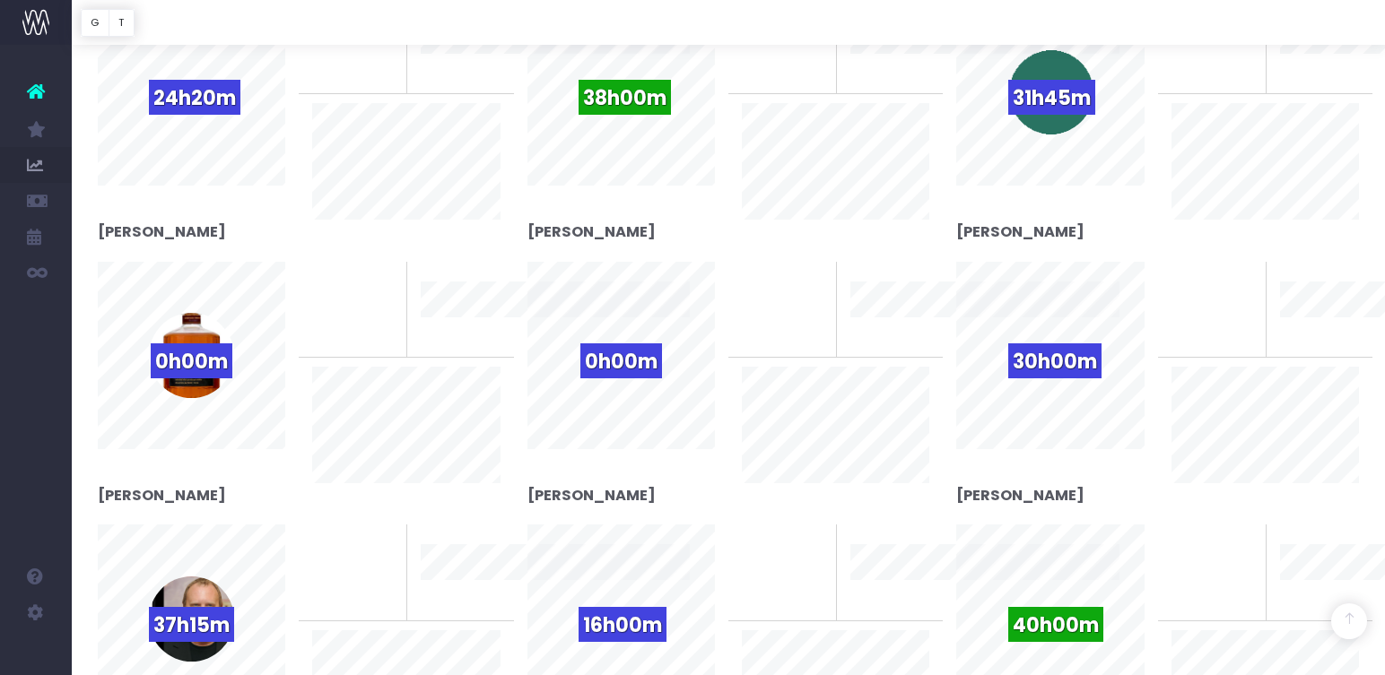
scroll to position [892, 0]
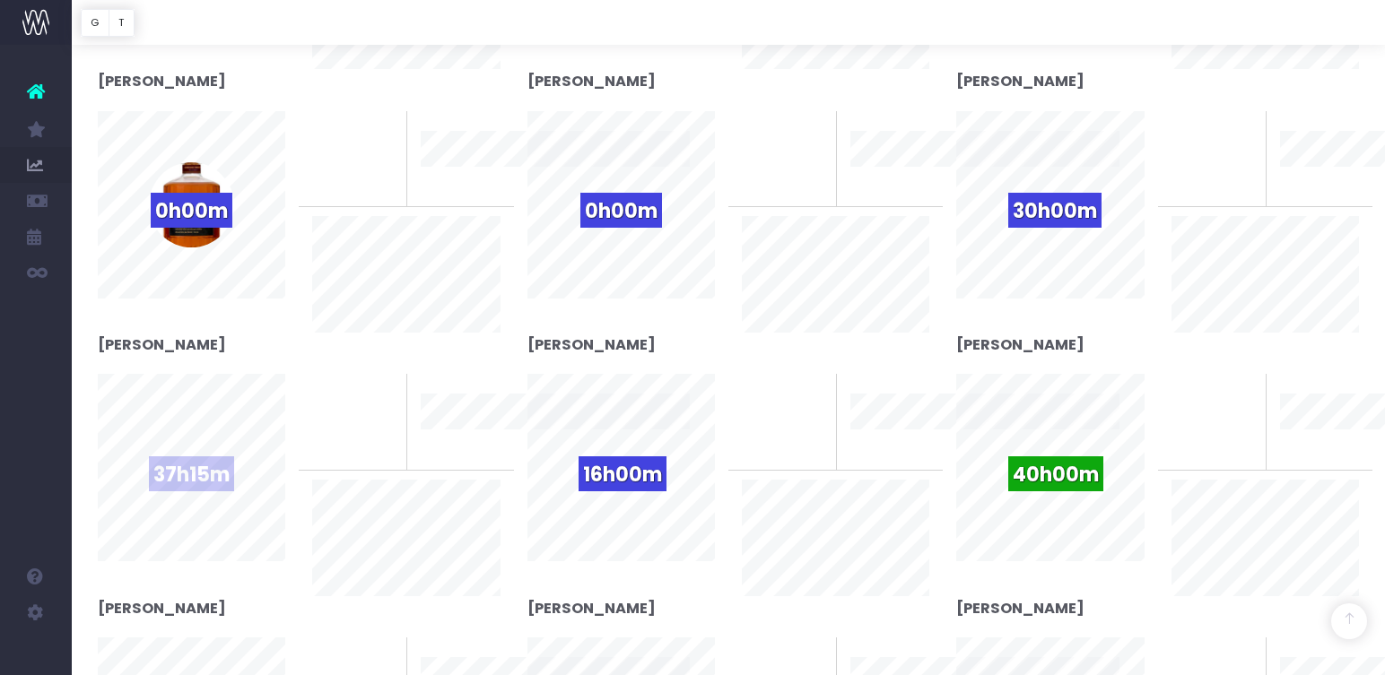
drag, startPoint x: 208, startPoint y: 453, endPoint x: 223, endPoint y: 454, distance: 15.3
click at [209, 453] on div "37h15m" at bounding box center [191, 468] width 85 height 85
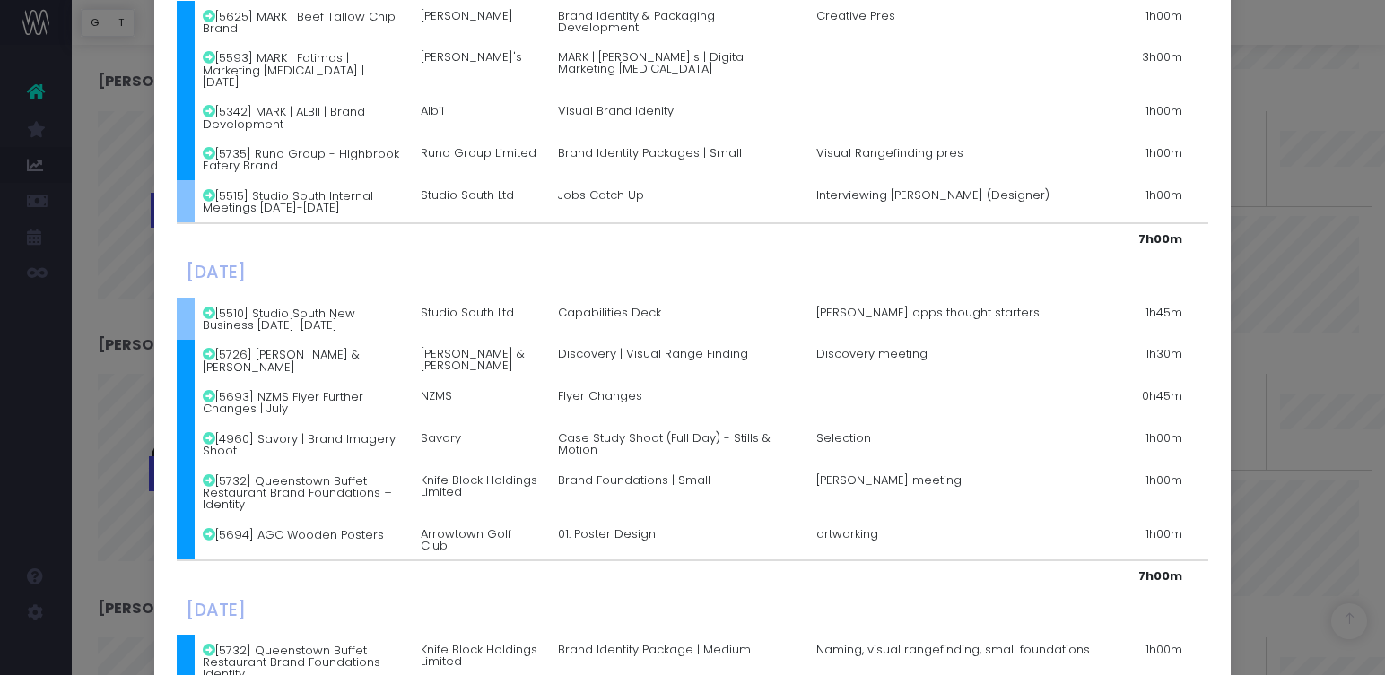
scroll to position [0, 0]
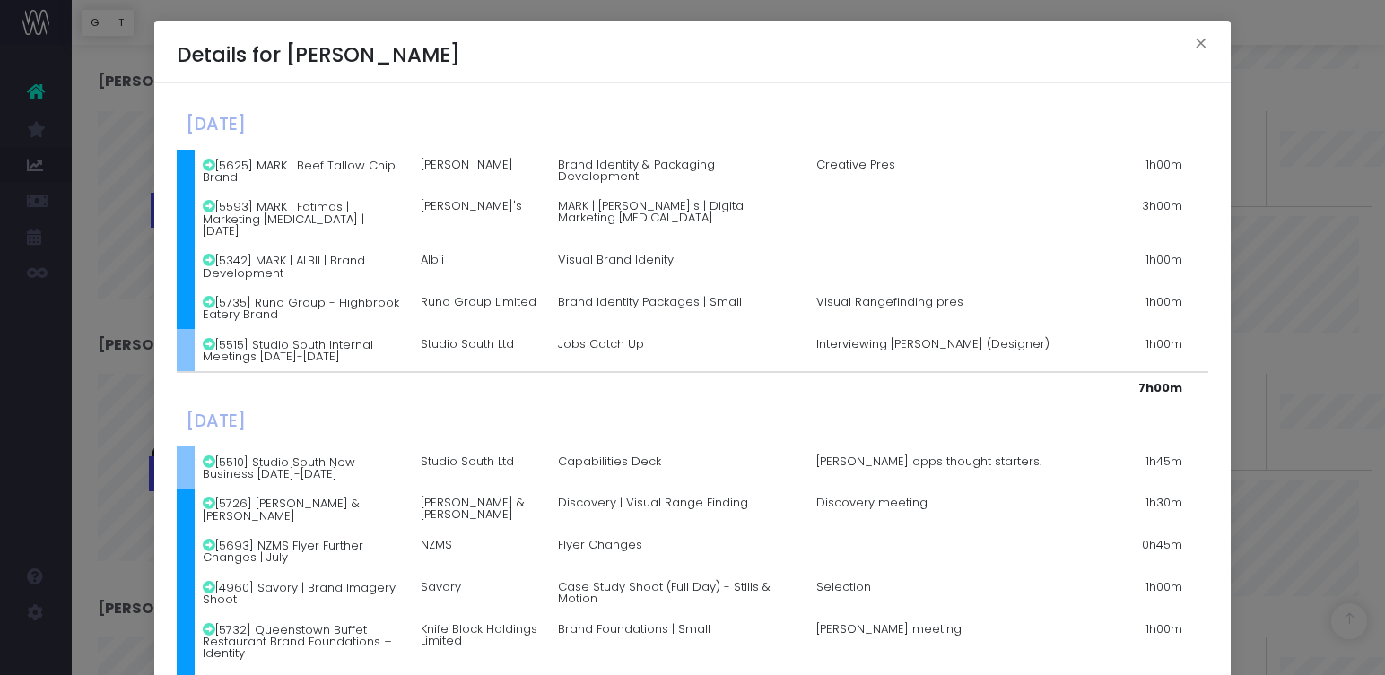
drag, startPoint x: 1281, startPoint y: 126, endPoint x: 1269, endPoint y: 123, distance: 12.8
click at [1281, 125] on div "Details for [PERSON_NAME] × [DATE] [5625] MARK | Beef Tallow Chip Brand [PERSON…" at bounding box center [692, 337] width 1385 height 675
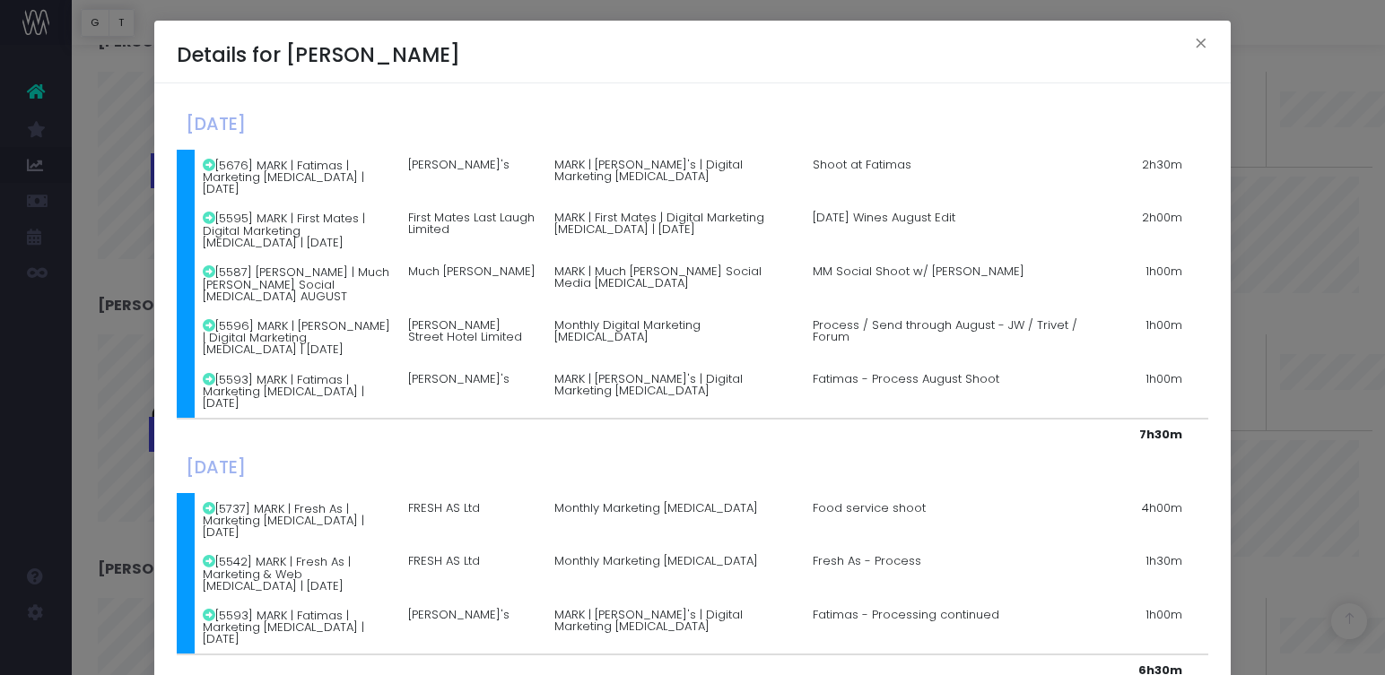
scroll to position [289, 0]
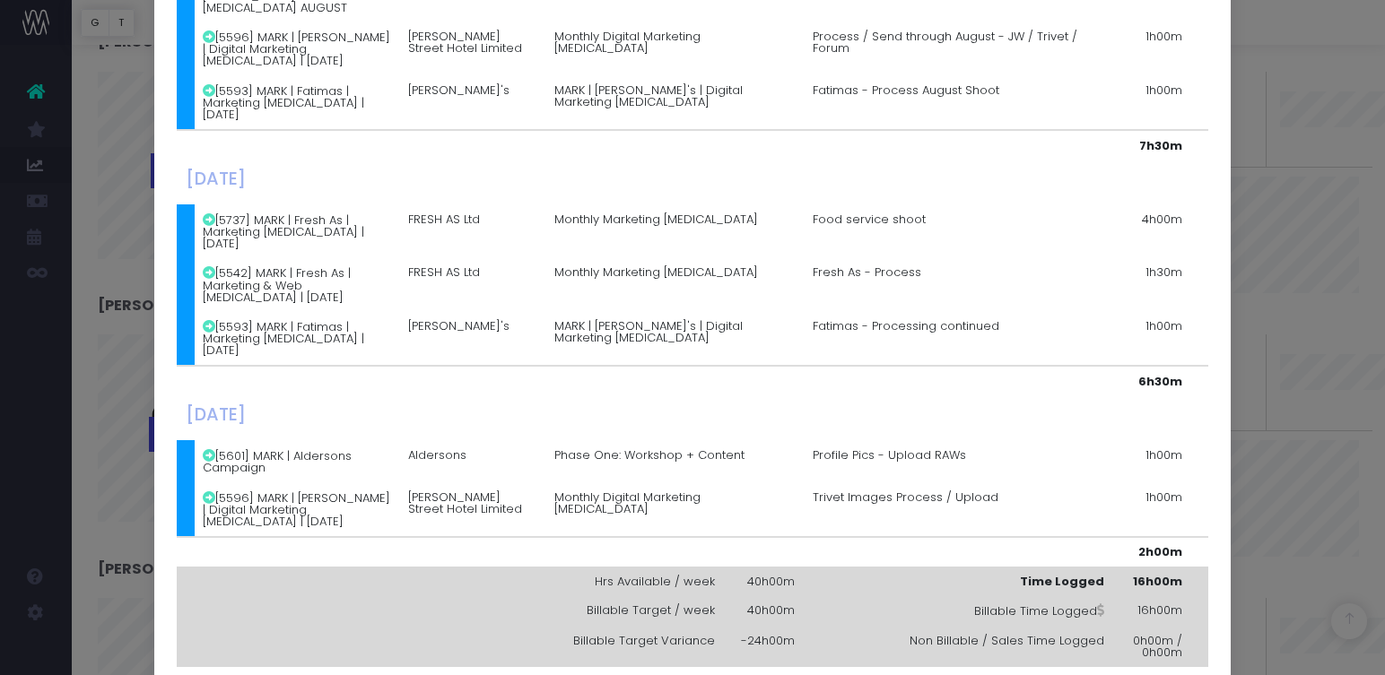
click at [1251, 332] on div "Details for [PERSON_NAME] × [DATE] [5676] MARK | Fatimas | Marketing [MEDICAL_D…" at bounding box center [692, 337] width 1385 height 675
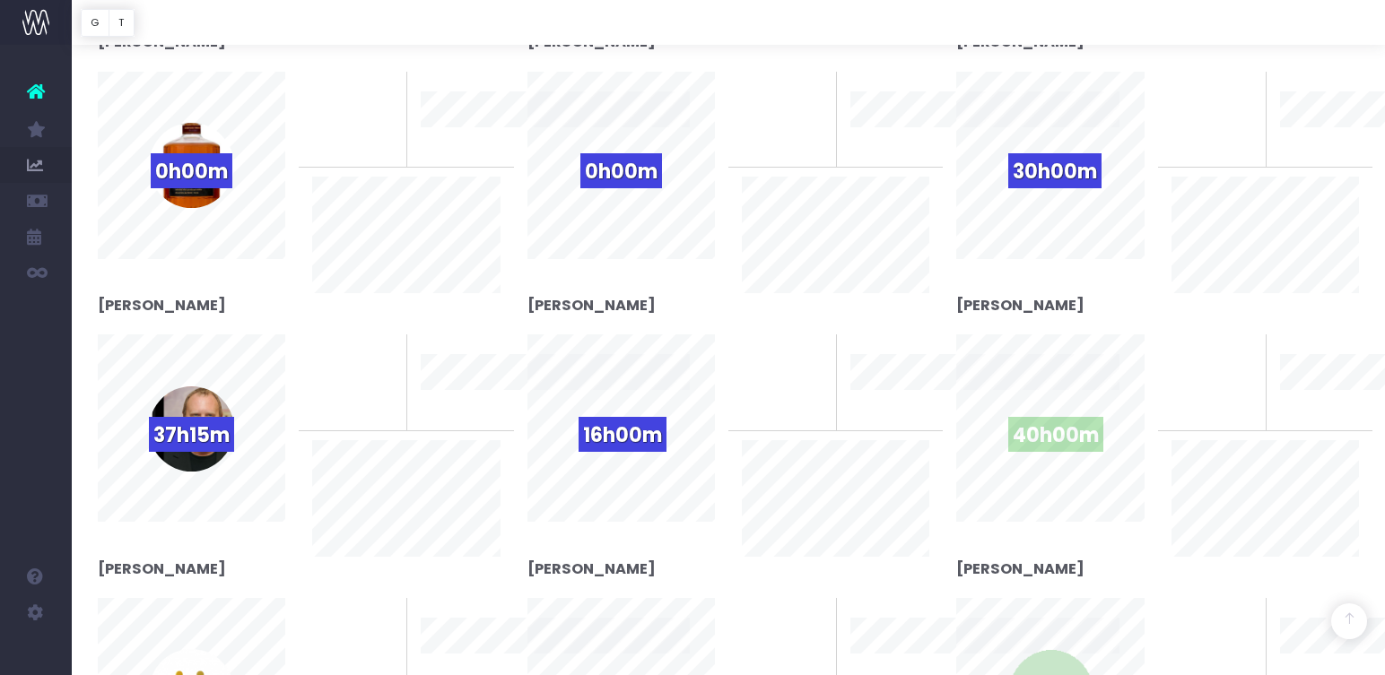
click at [1071, 426] on span "40h00m" at bounding box center [1055, 434] width 95 height 35
click at [1046, 430] on span "40h00m" at bounding box center [1055, 434] width 95 height 35
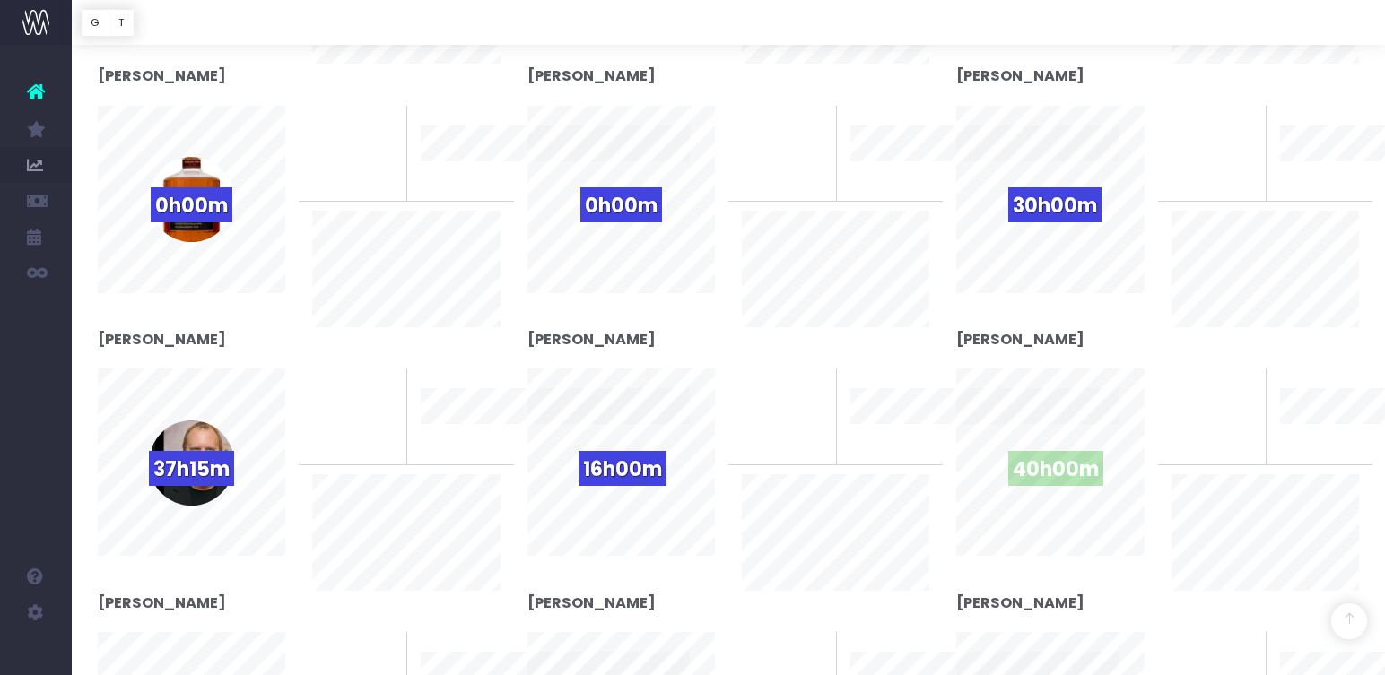
scroll to position [829, 0]
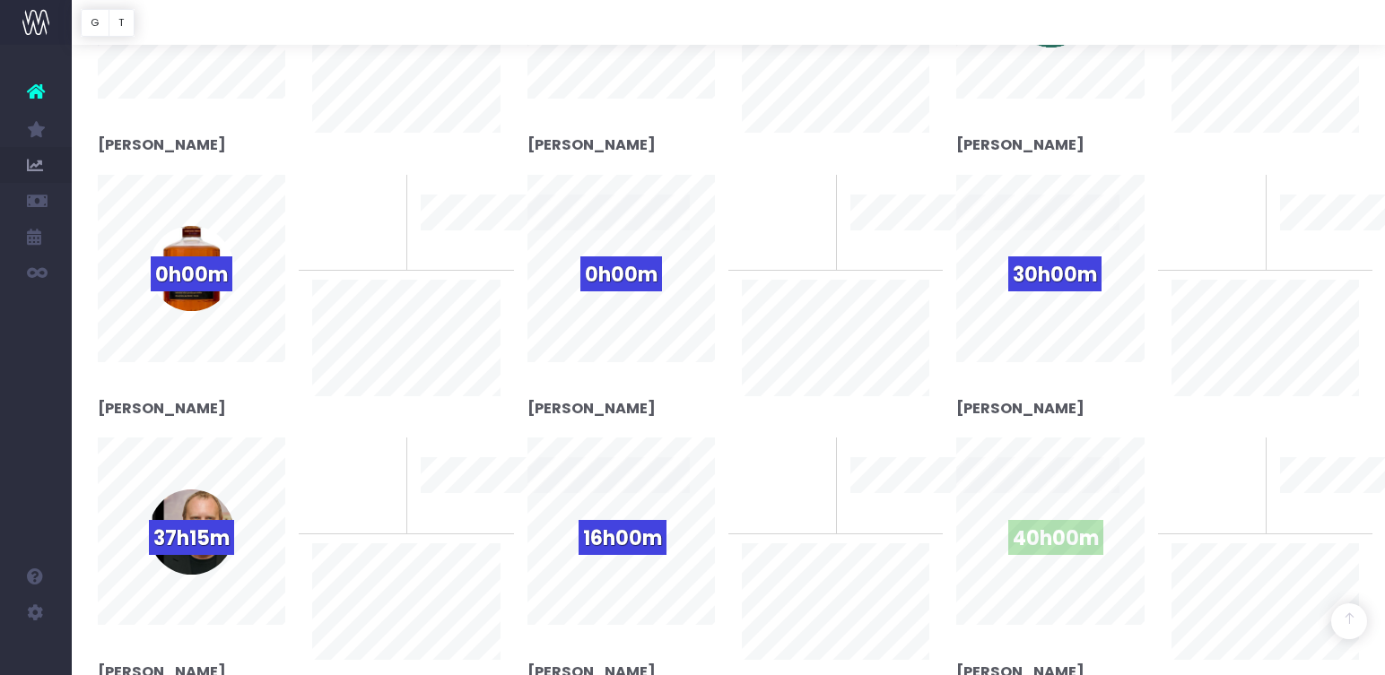
click at [1047, 524] on span "40h00m" at bounding box center [1055, 537] width 95 height 35
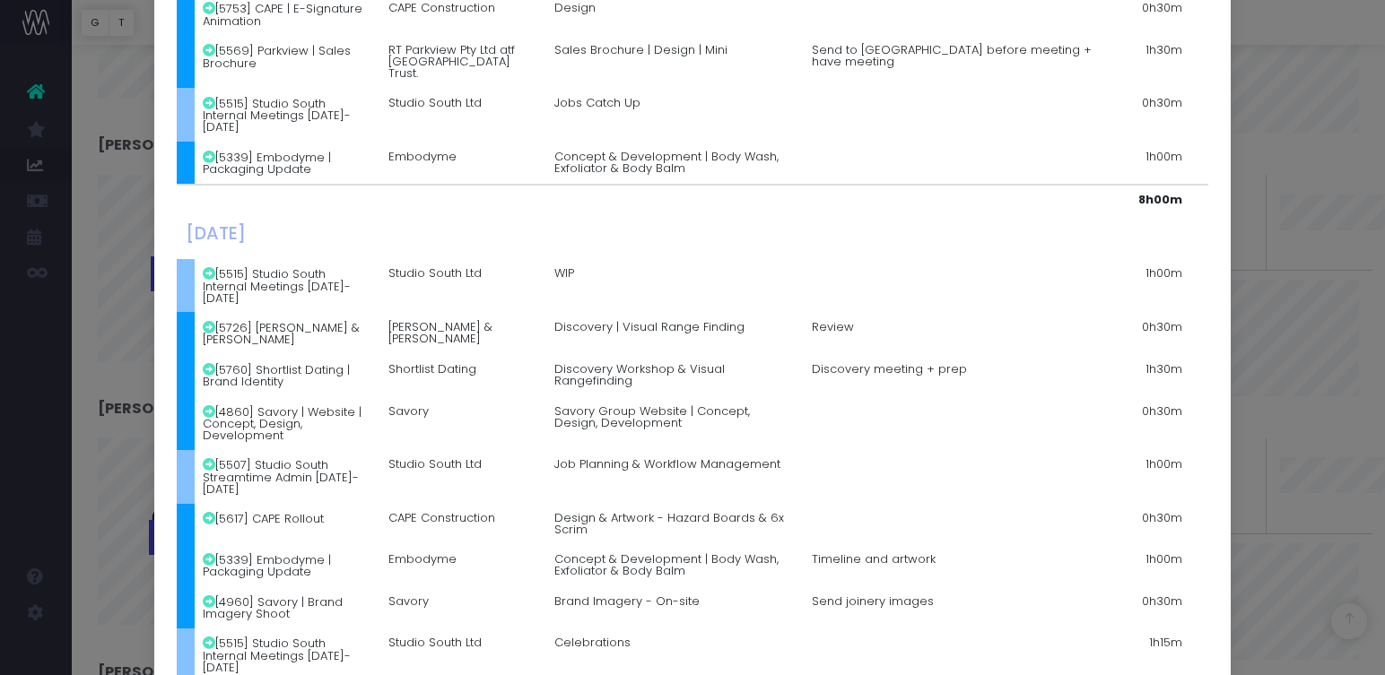
scroll to position [2079, 0]
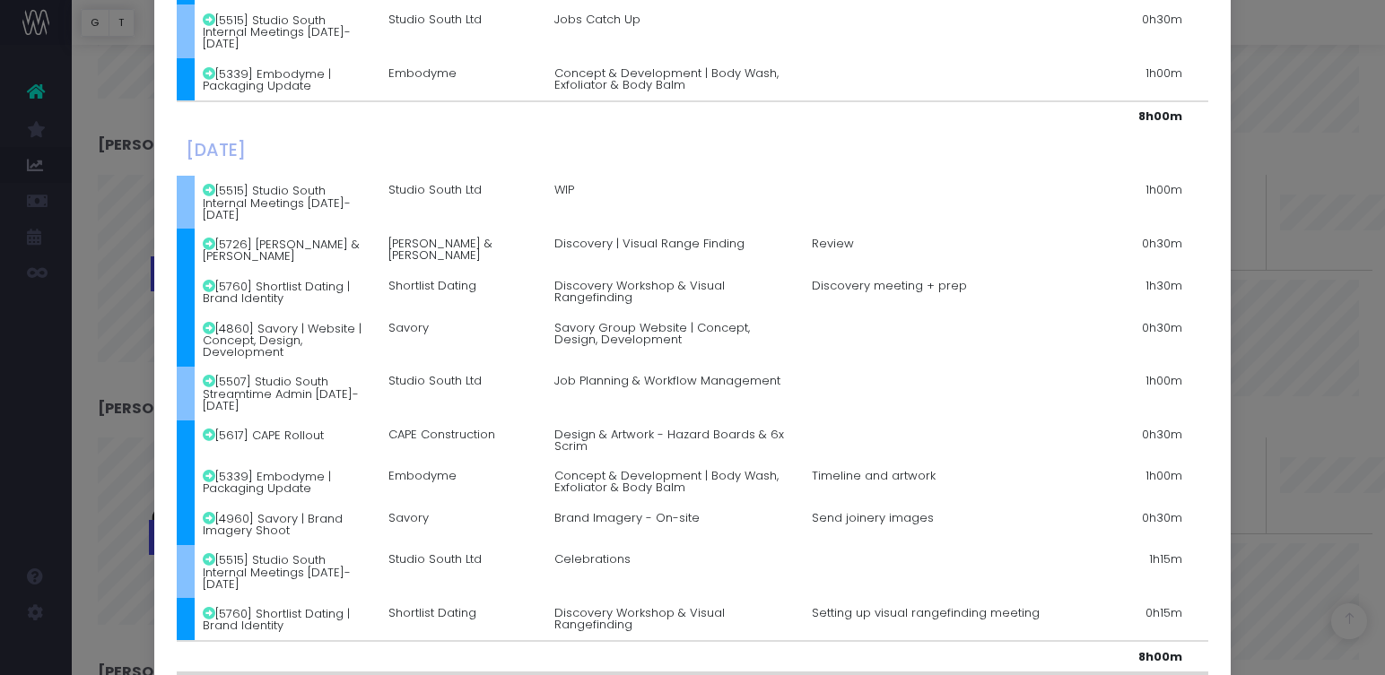
click at [1243, 282] on div "Details for [PERSON_NAME] × [DATE] [5515] Studio South Internal Meetings [DATE]…" at bounding box center [692, 337] width 1385 height 675
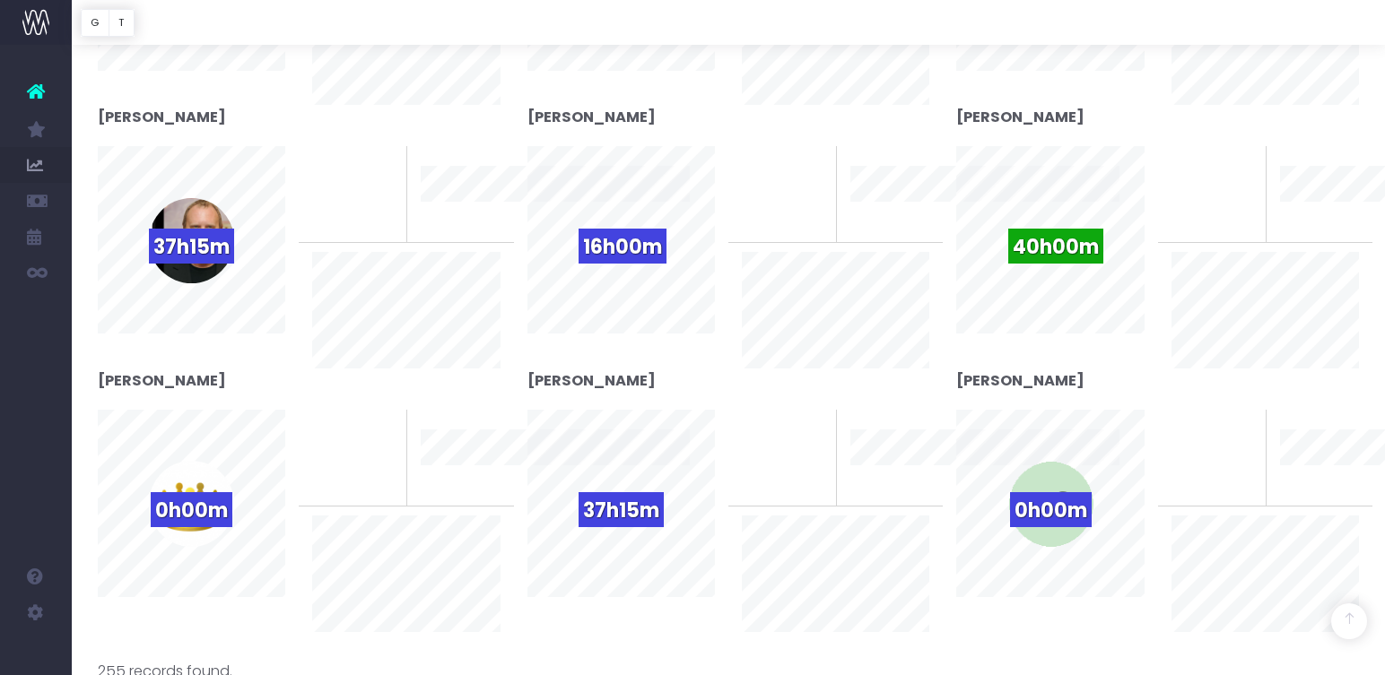
scroll to position [1212, 0]
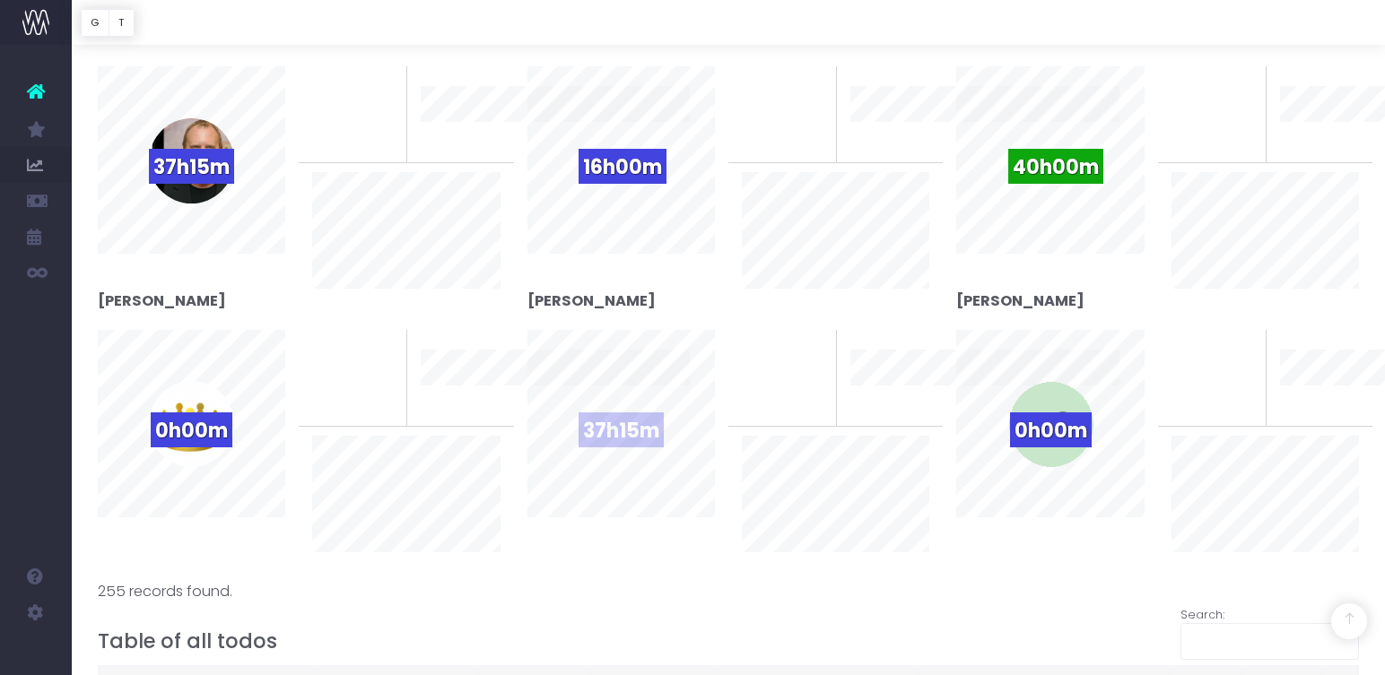
click at [622, 405] on div "37h15m" at bounding box center [620, 423] width 85 height 85
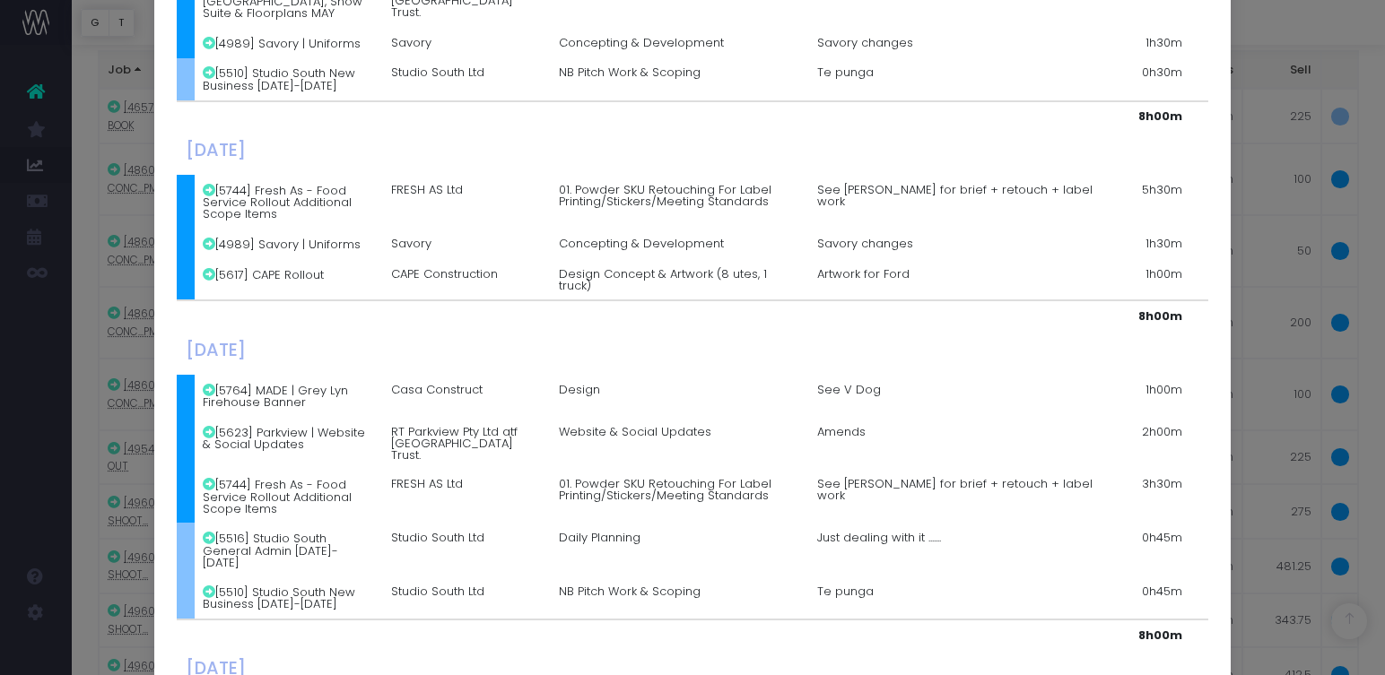
scroll to position [0, 0]
